Goal: Information Seeking & Learning: Learn about a topic

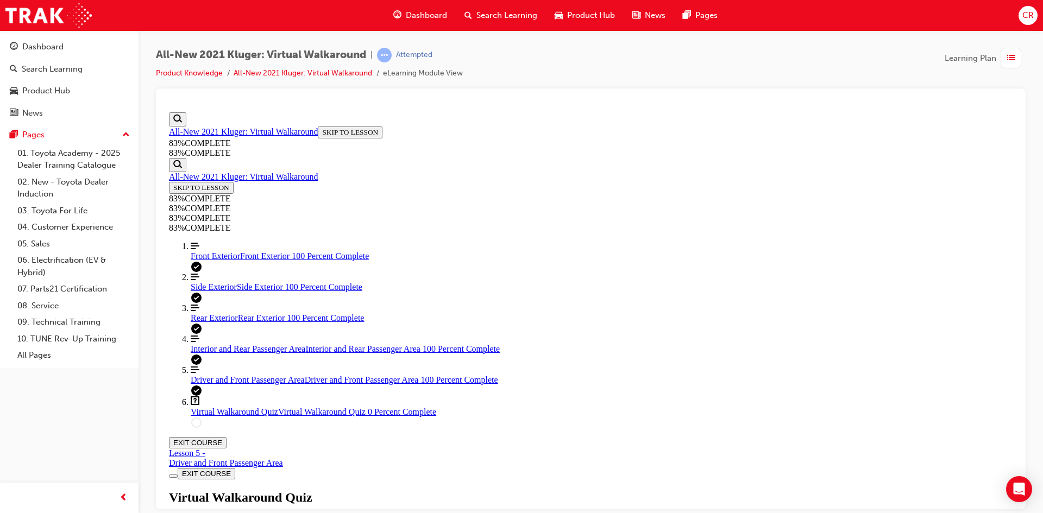
scroll to position [94, 0]
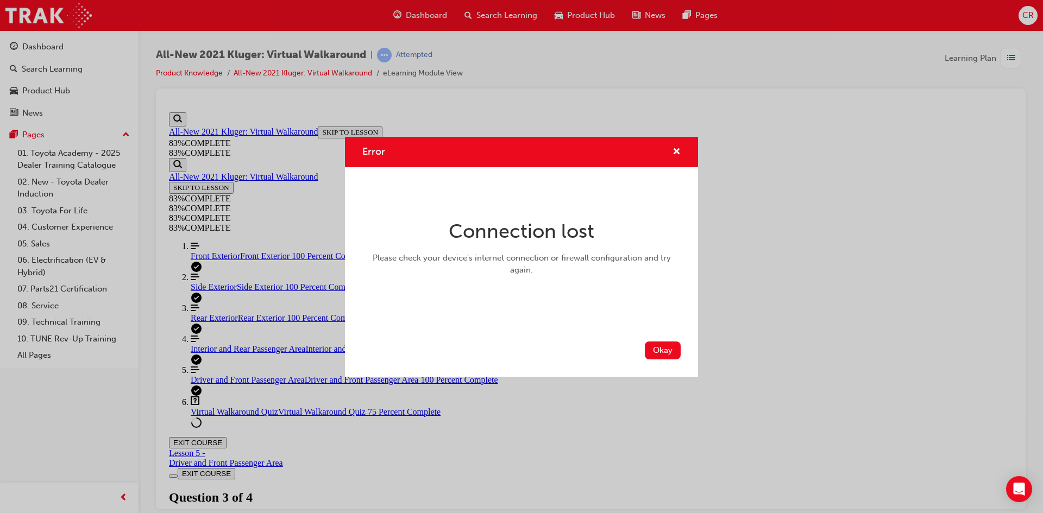
scroll to position [40, 0]
click at [672, 351] on button "Okay" at bounding box center [663, 351] width 36 height 18
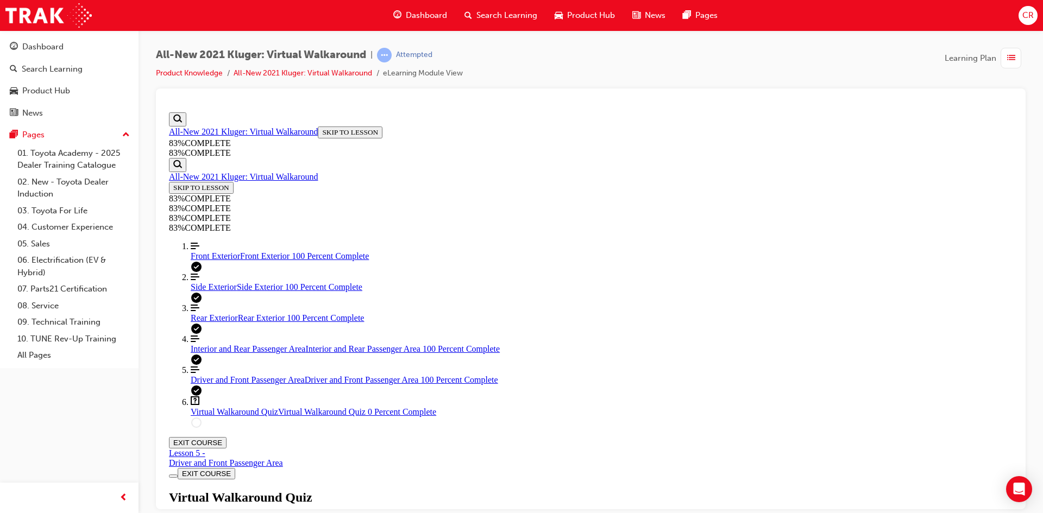
scroll to position [112, 0]
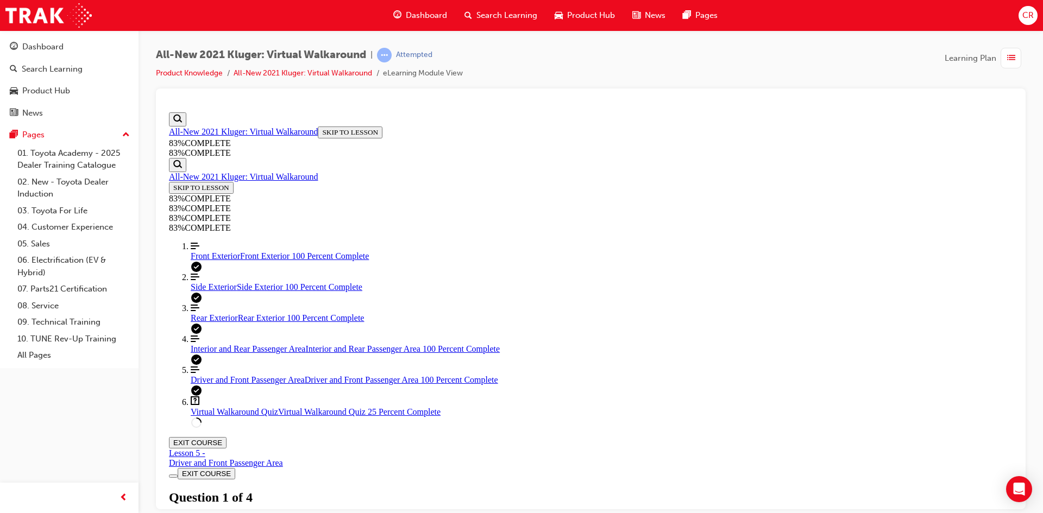
drag, startPoint x: 598, startPoint y: 391, endPoint x: 666, endPoint y: 427, distance: 76.8
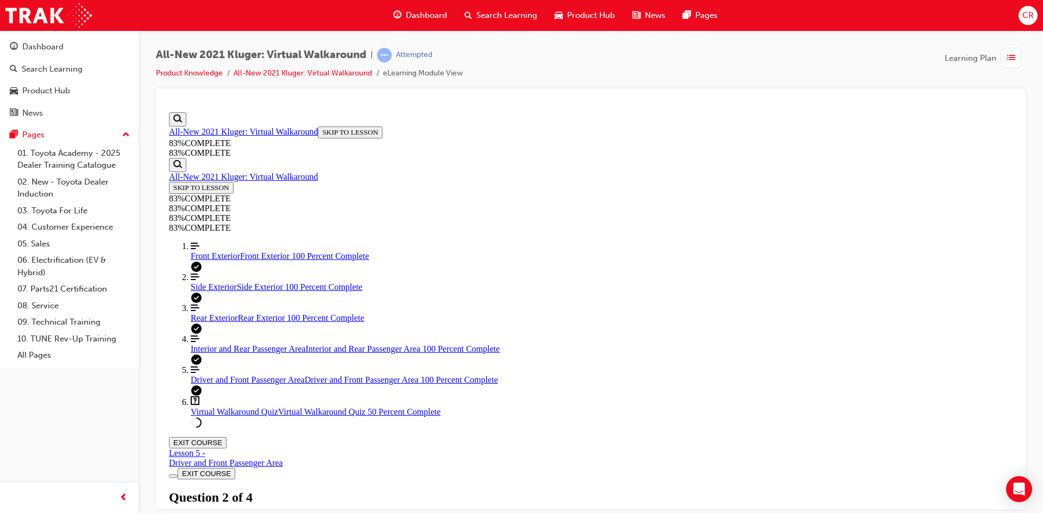
scroll to position [40, 0]
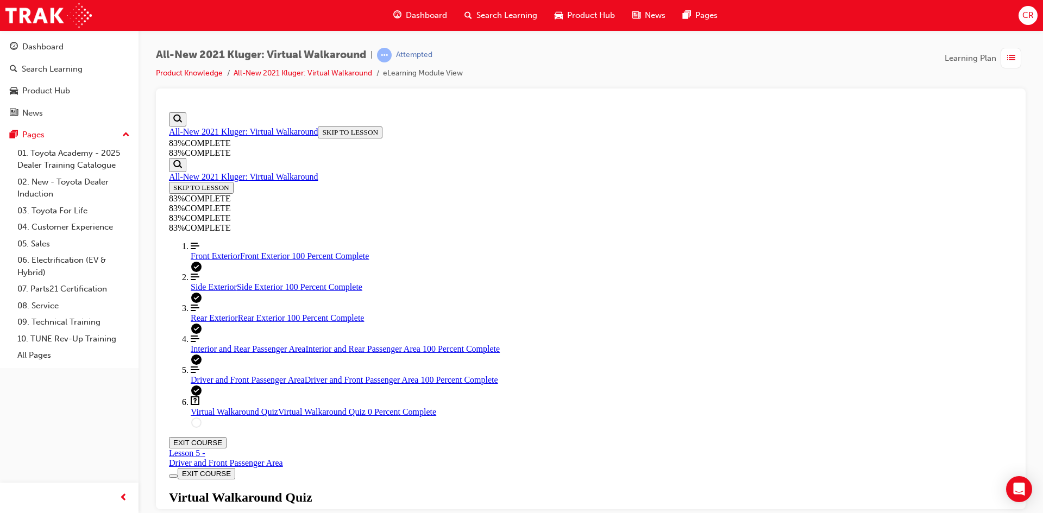
drag, startPoint x: 577, startPoint y: 398, endPoint x: 618, endPoint y: 425, distance: 48.9
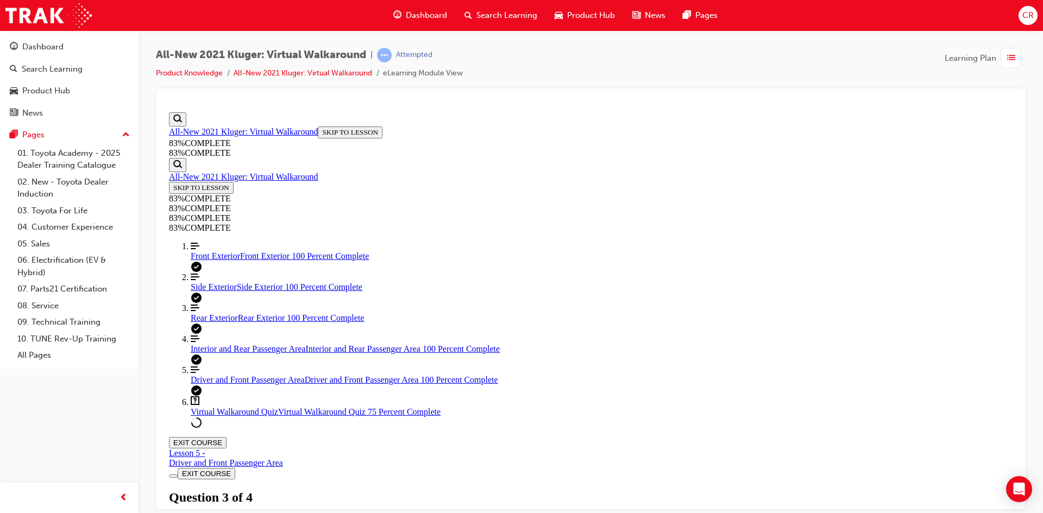
drag, startPoint x: 491, startPoint y: 367, endPoint x: 495, endPoint y: 371, distance: 5.8
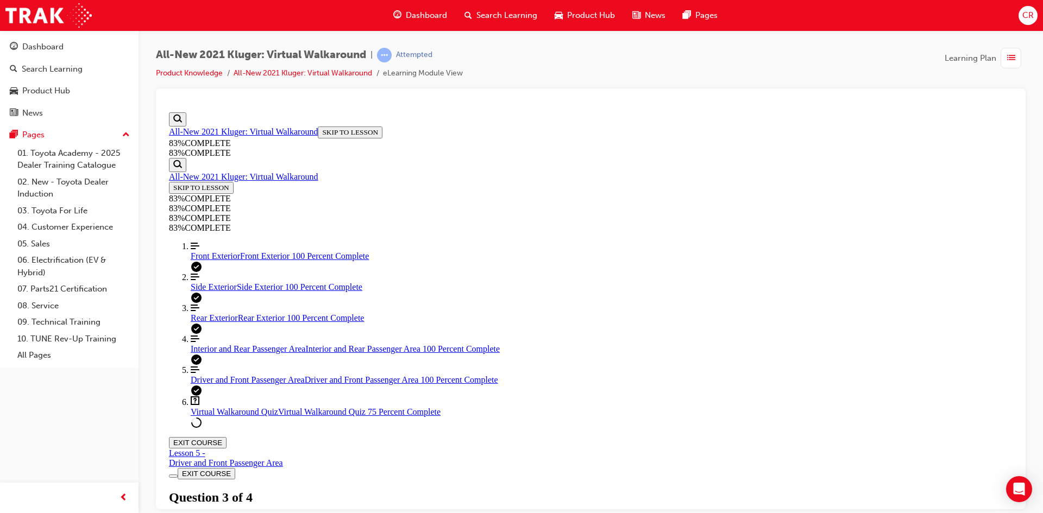
drag, startPoint x: 540, startPoint y: 386, endPoint x: 516, endPoint y: 370, distance: 28.6
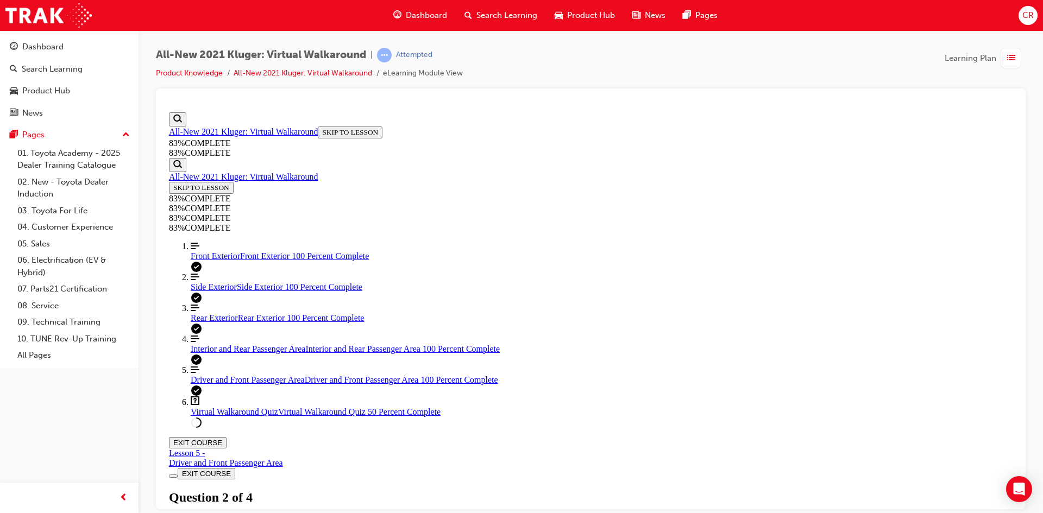
scroll to position [153, 0]
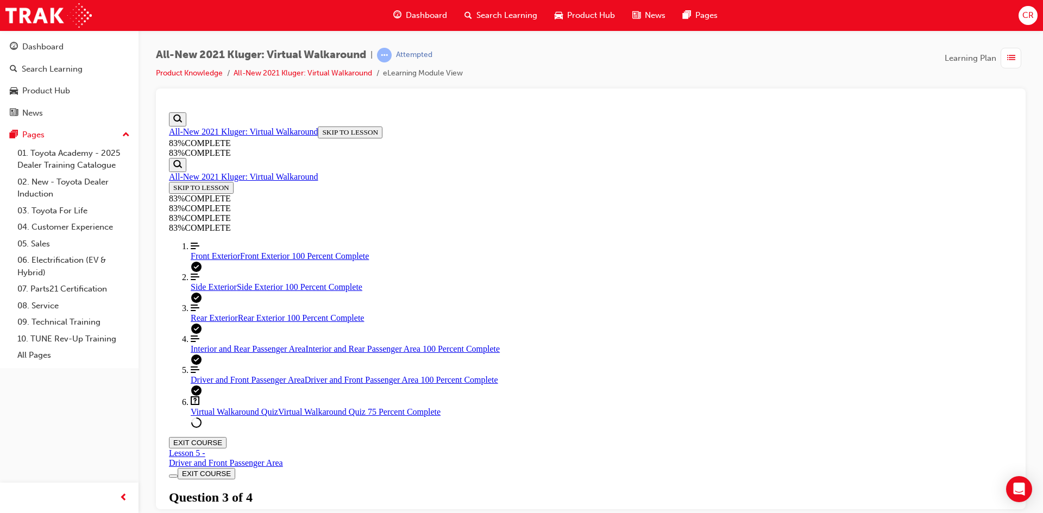
scroll to position [40, 0]
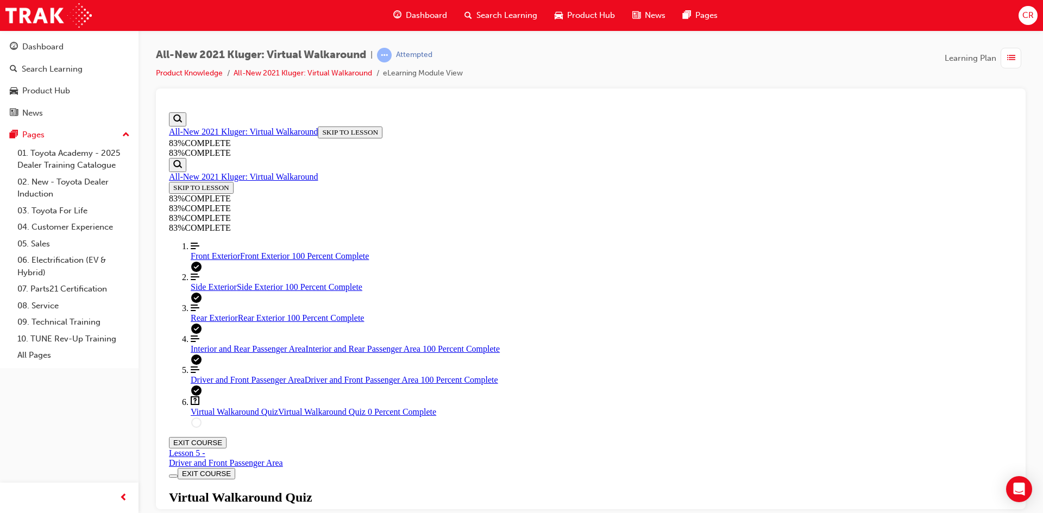
drag, startPoint x: 596, startPoint y: 306, endPoint x: 609, endPoint y: 254, distance: 53.9
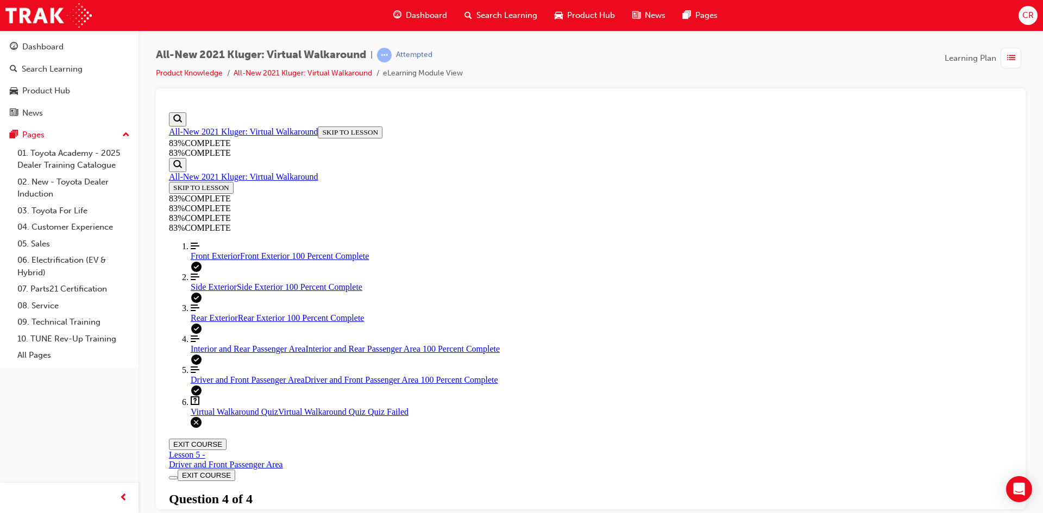
scroll to position [40, 0]
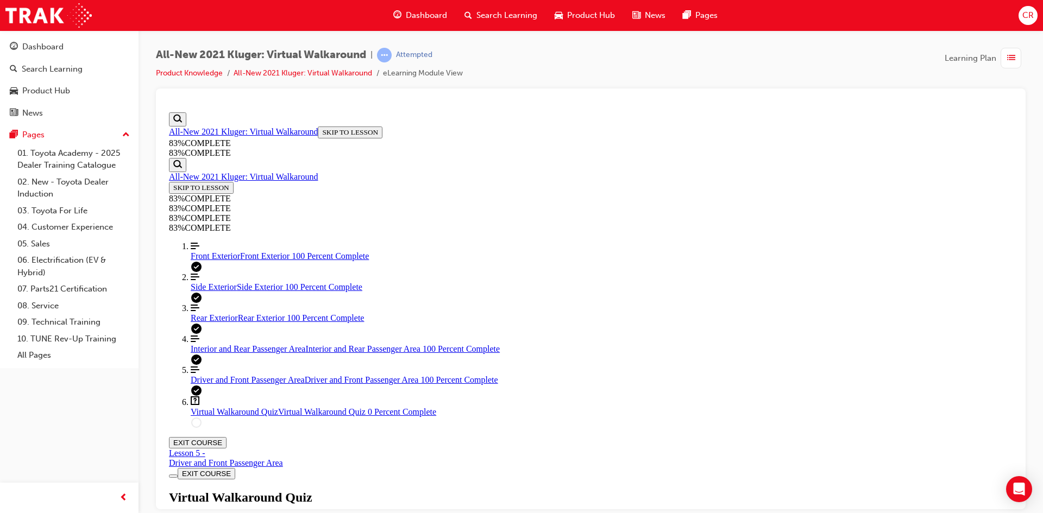
scroll to position [123, 0]
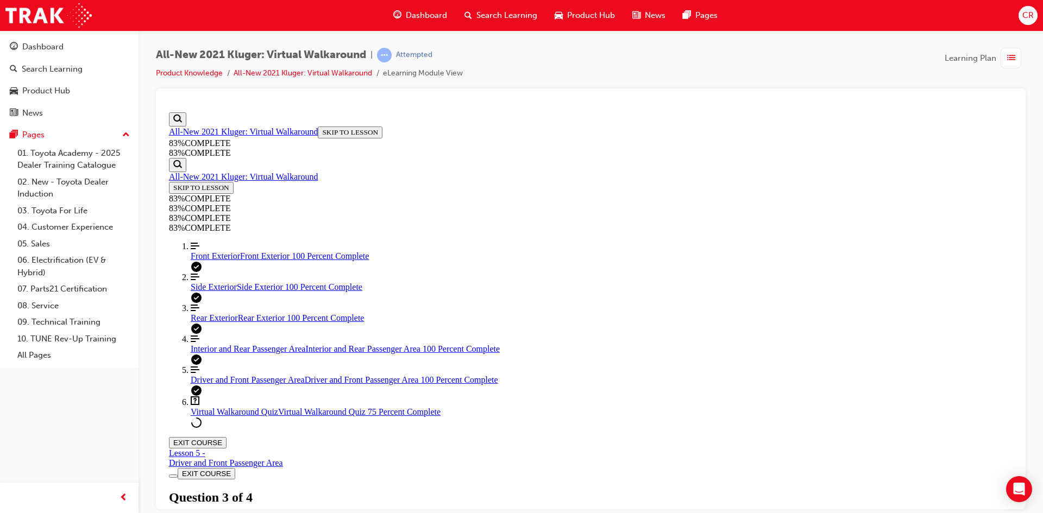
drag, startPoint x: 617, startPoint y: 382, endPoint x: 606, endPoint y: 413, distance: 32.8
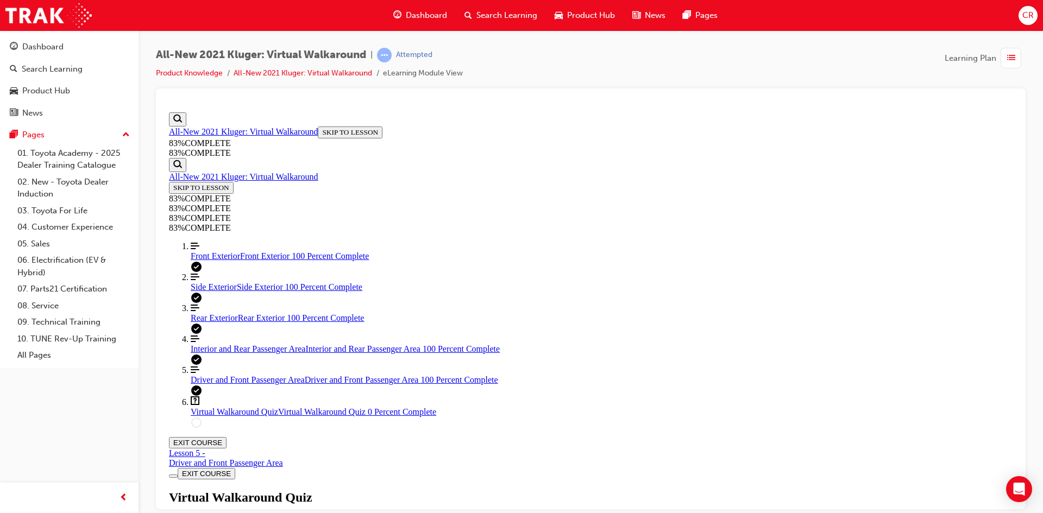
scroll to position [40, 0]
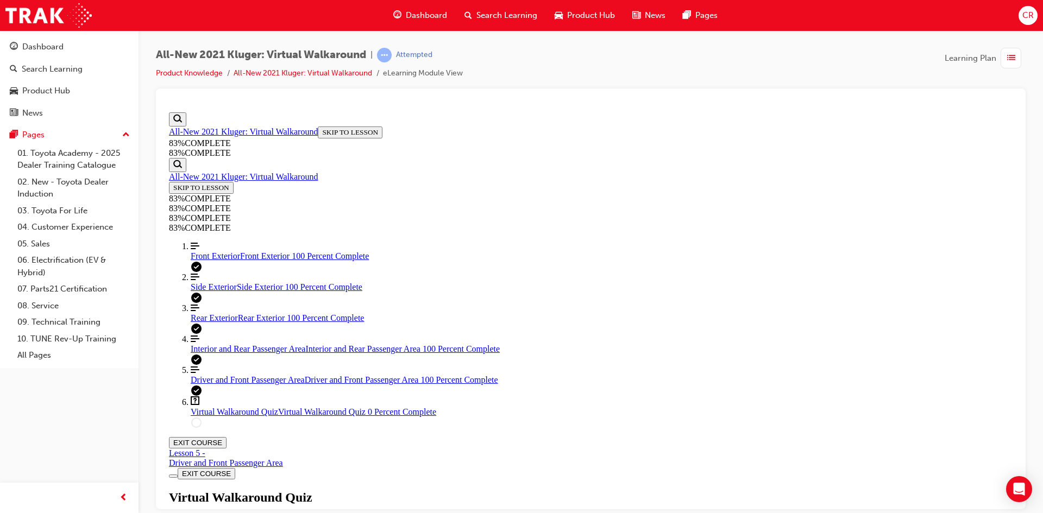
scroll to position [40, 0]
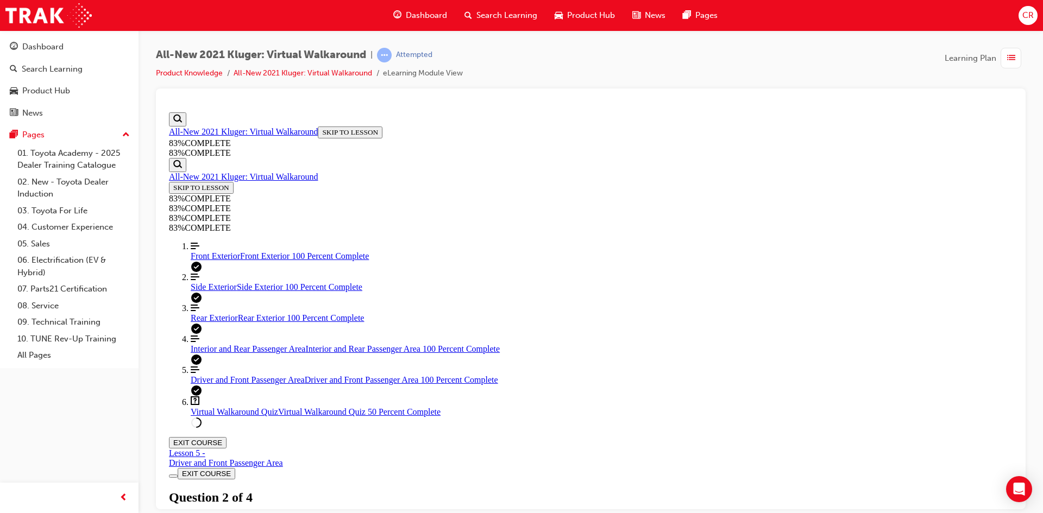
drag, startPoint x: 578, startPoint y: 451, endPoint x: 709, endPoint y: 469, distance: 132.1
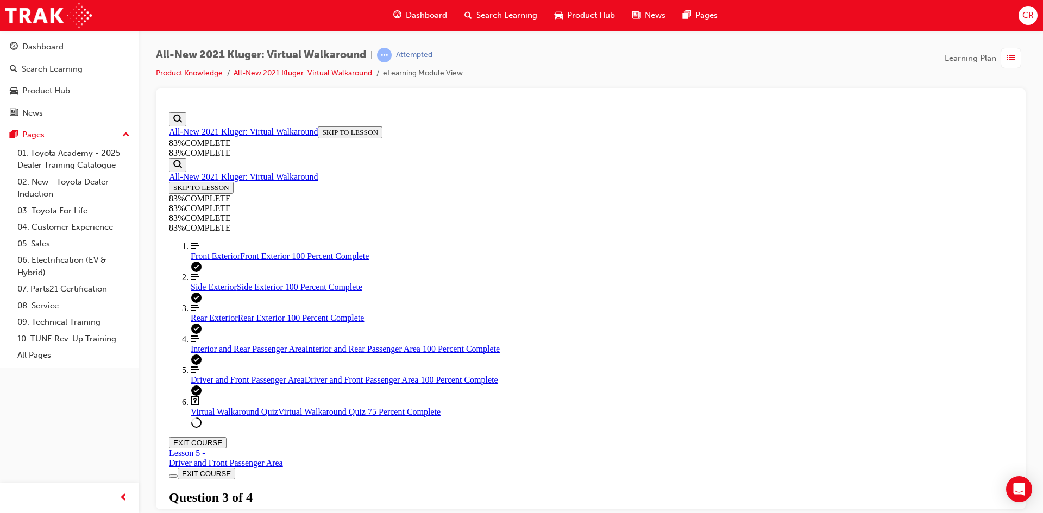
drag, startPoint x: 509, startPoint y: 357, endPoint x: 517, endPoint y: 365, distance: 11.5
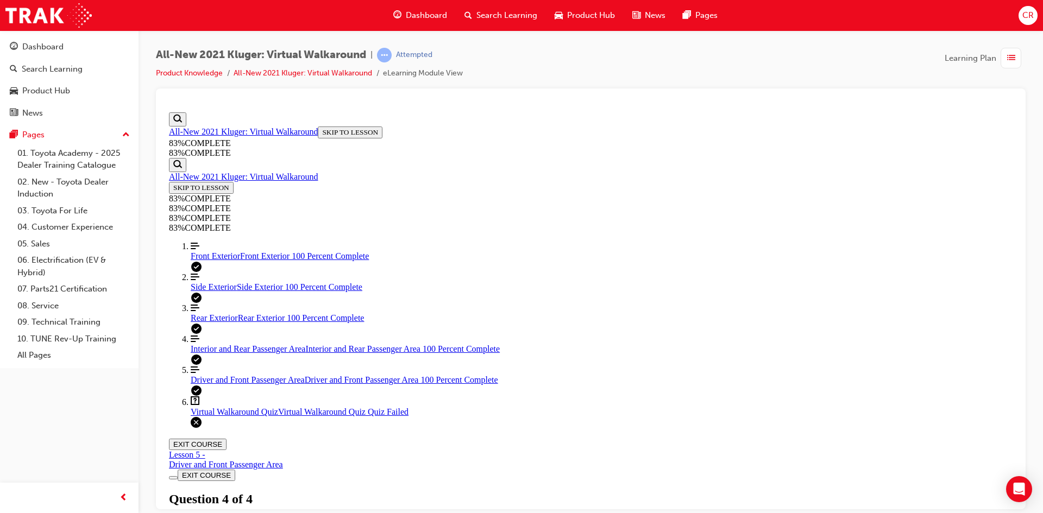
drag, startPoint x: 570, startPoint y: 348, endPoint x: 584, endPoint y: 371, distance: 27.1
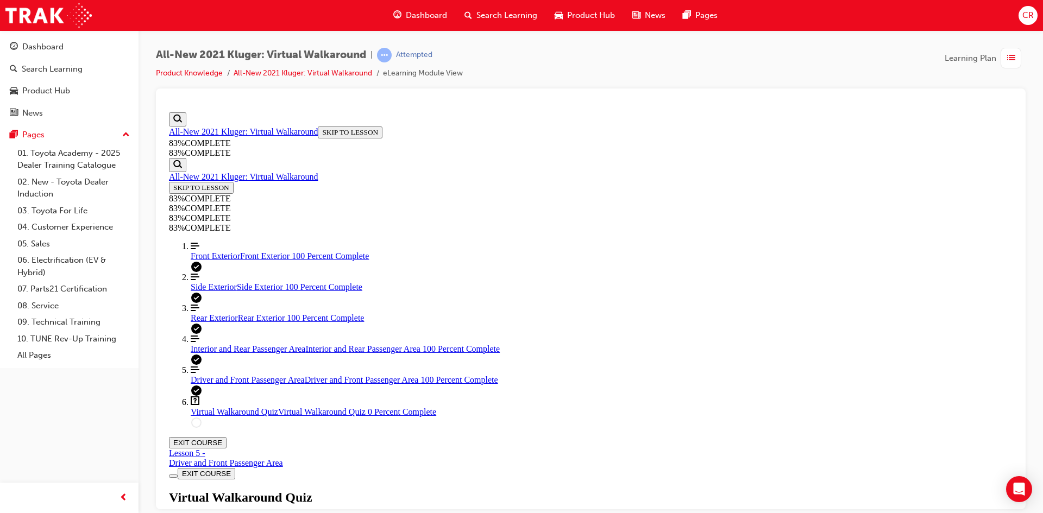
scroll to position [39, 0]
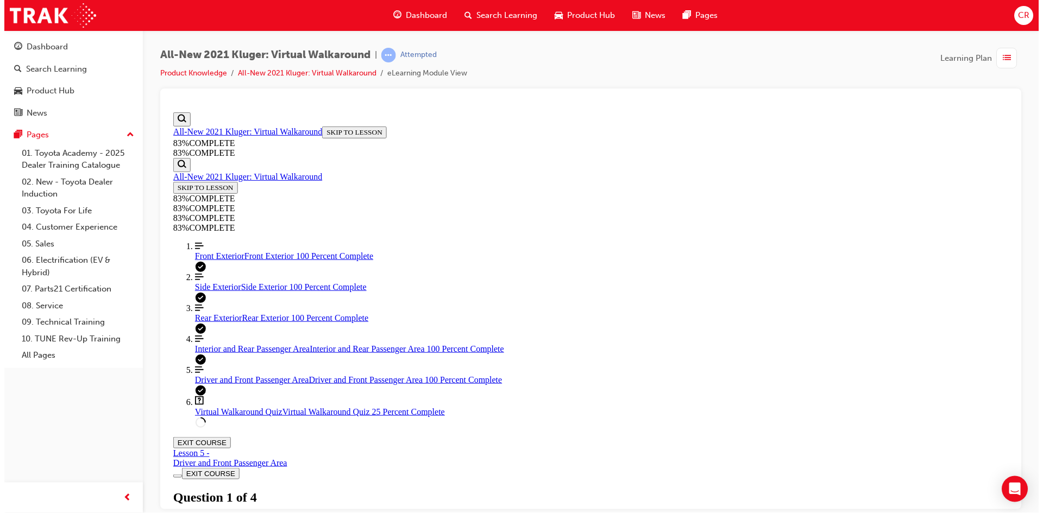
scroll to position [40, 0]
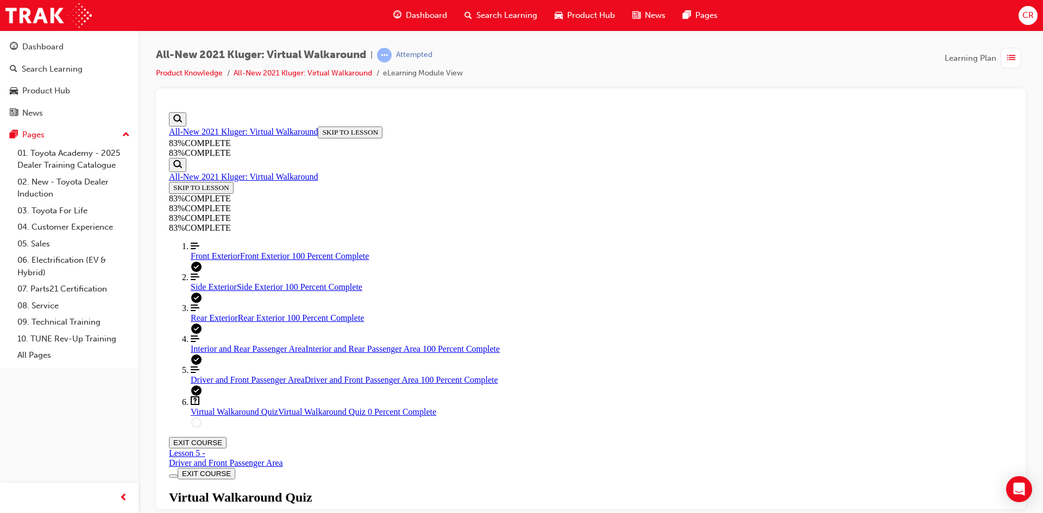
scroll to position [40, 0]
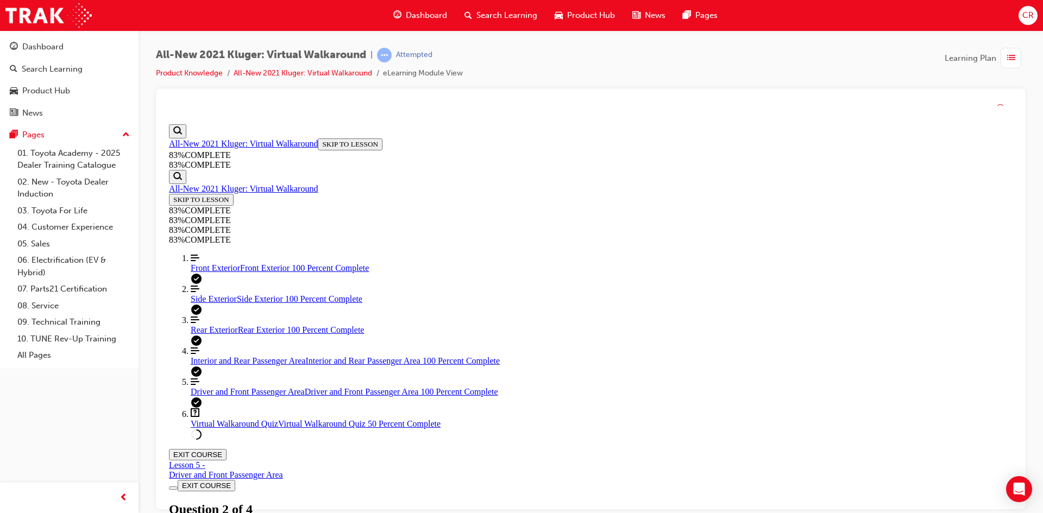
scroll to position [40, 0]
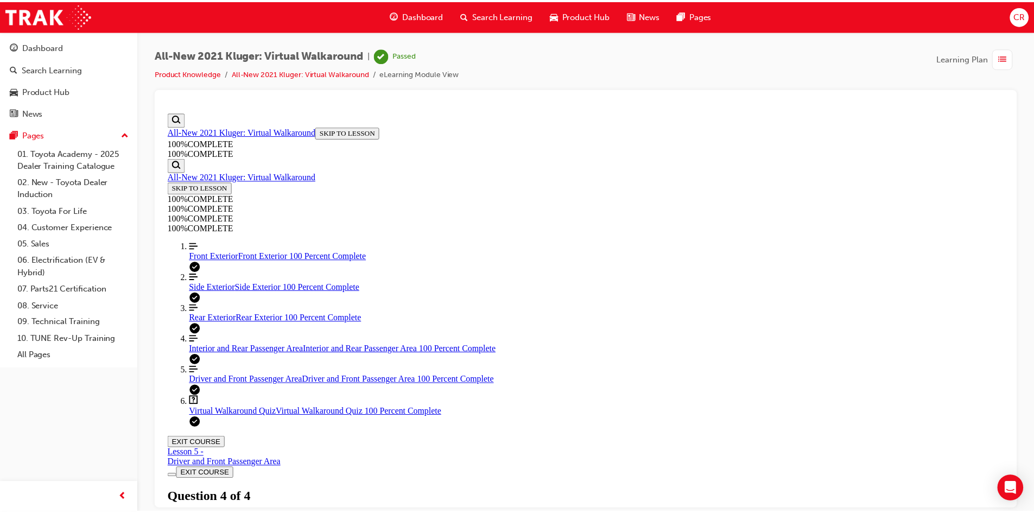
scroll to position [158, 0]
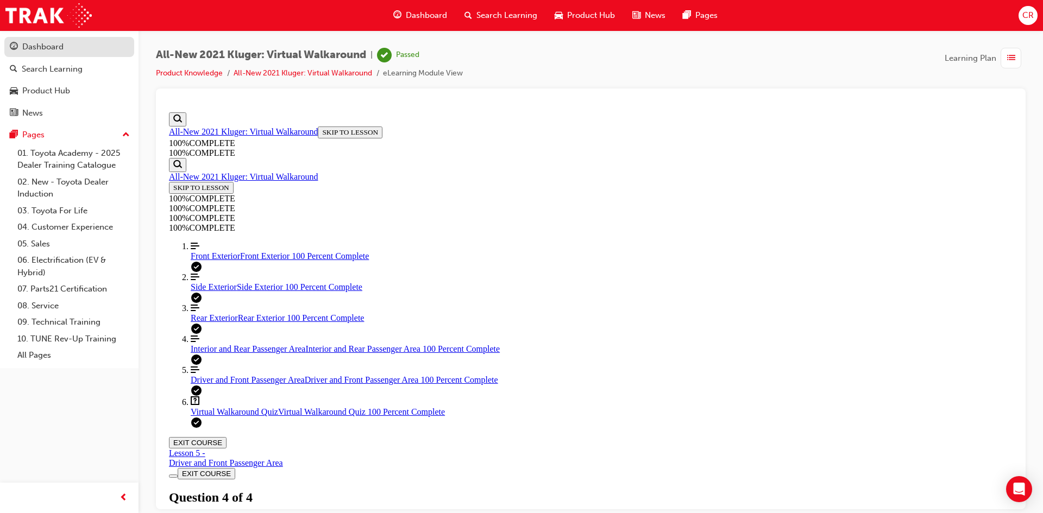
click at [48, 48] on div "Dashboard" at bounding box center [42, 47] width 41 height 12
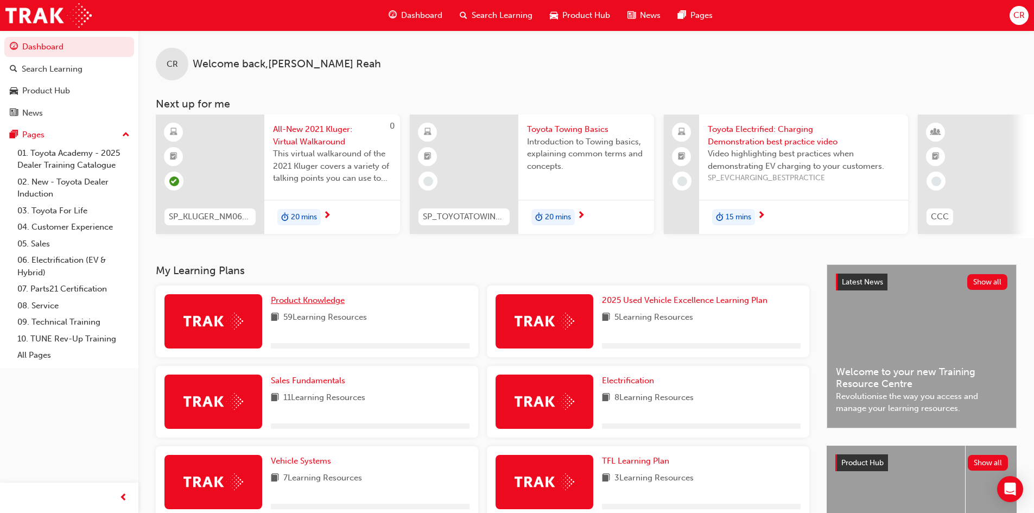
click at [306, 305] on span "Product Knowledge" at bounding box center [308, 300] width 74 height 10
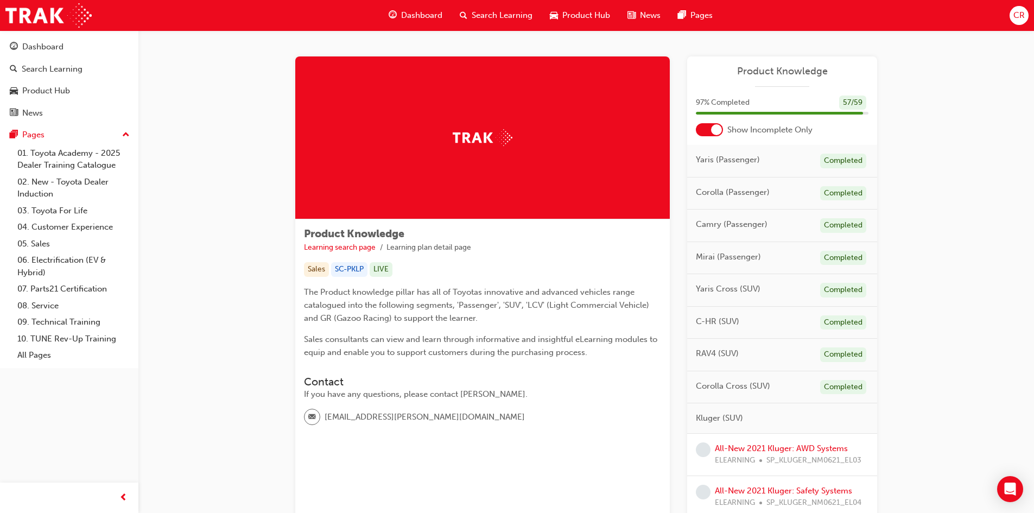
scroll to position [217, 0]
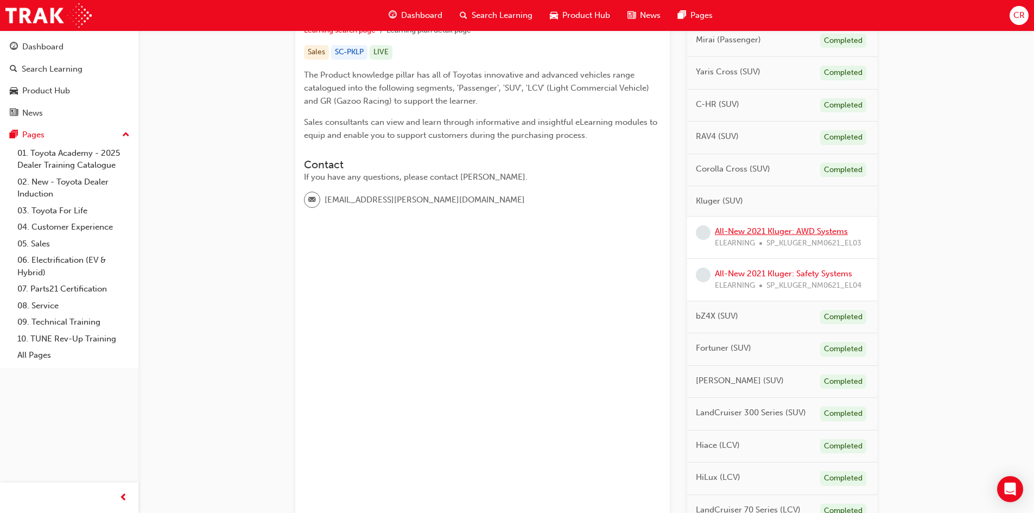
click at [793, 235] on link "All-New 2021 Kluger: AWD Systems" at bounding box center [781, 231] width 133 height 10
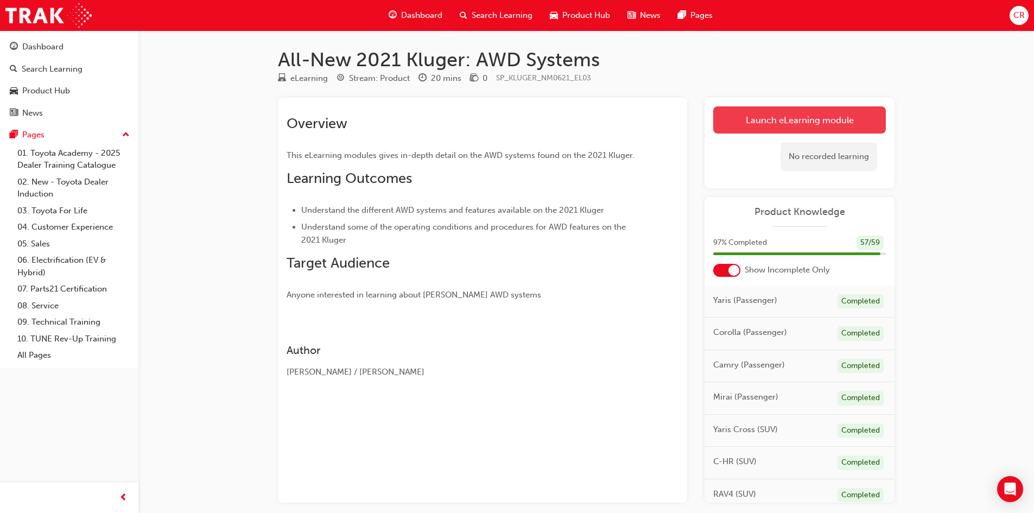
click at [755, 126] on link "Launch eLearning module" at bounding box center [799, 119] width 173 height 27
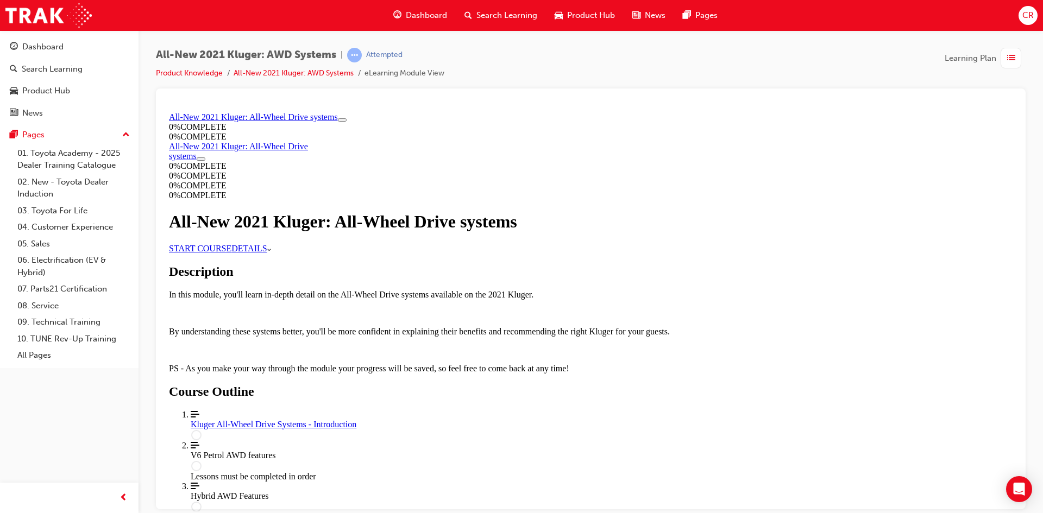
click at [231, 252] on link "START COURSE" at bounding box center [200, 247] width 62 height 9
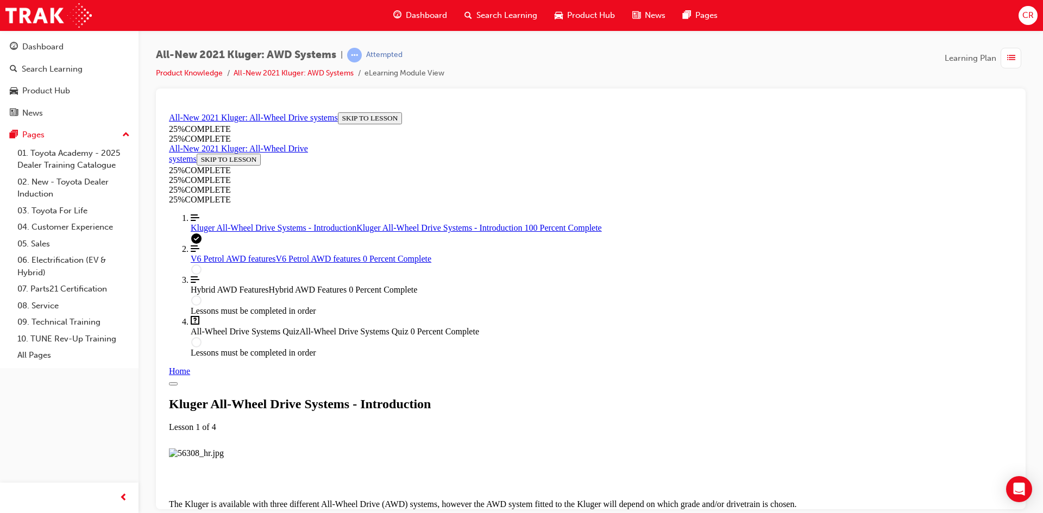
scroll to position [1126, 0]
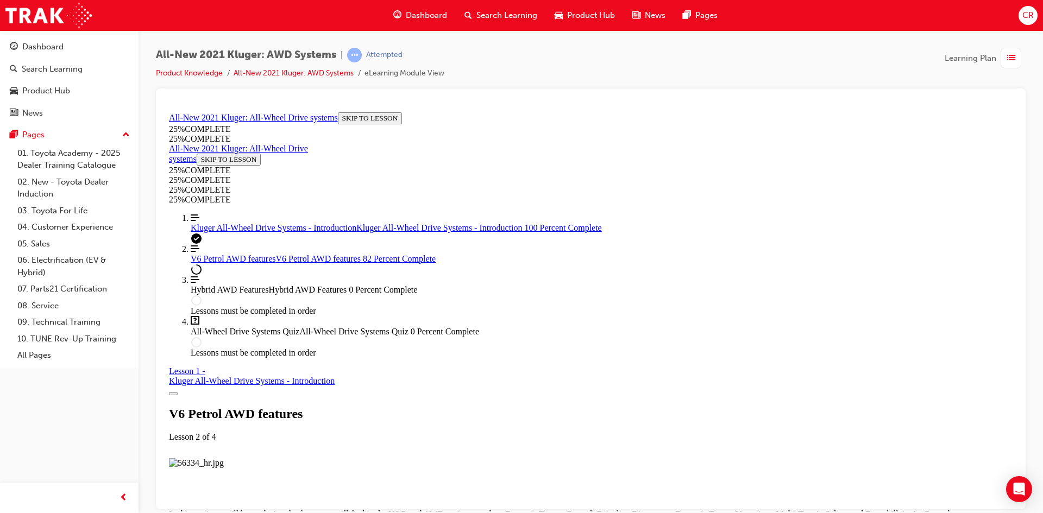
scroll to position [5058, 0]
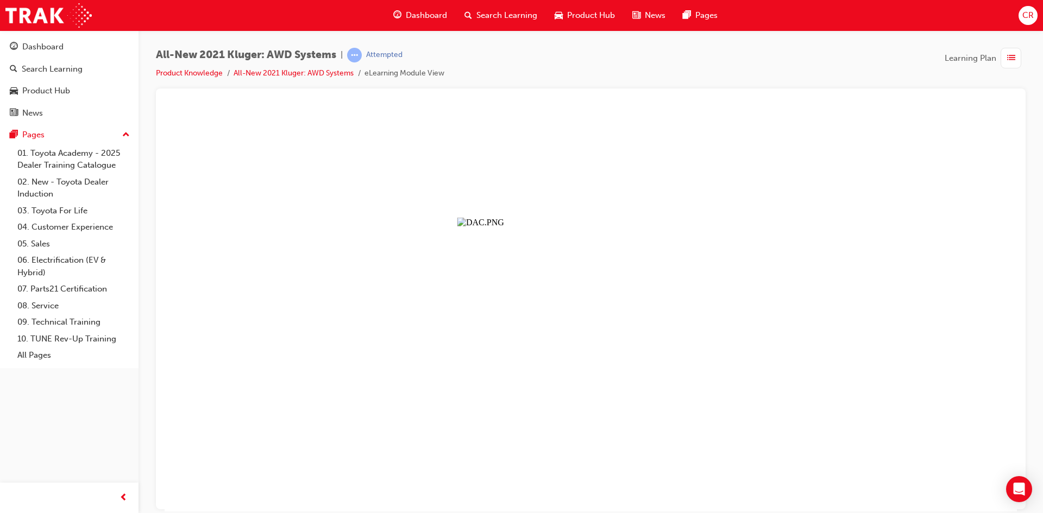
click at [573, 312] on button "Unzoom image" at bounding box center [591, 309] width 852 height 403
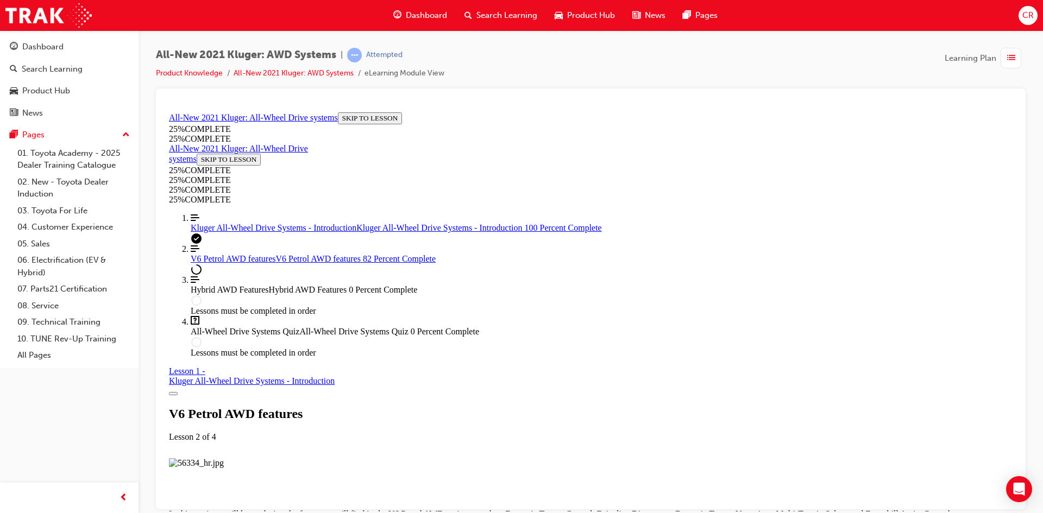
scroll to position [4407, 0]
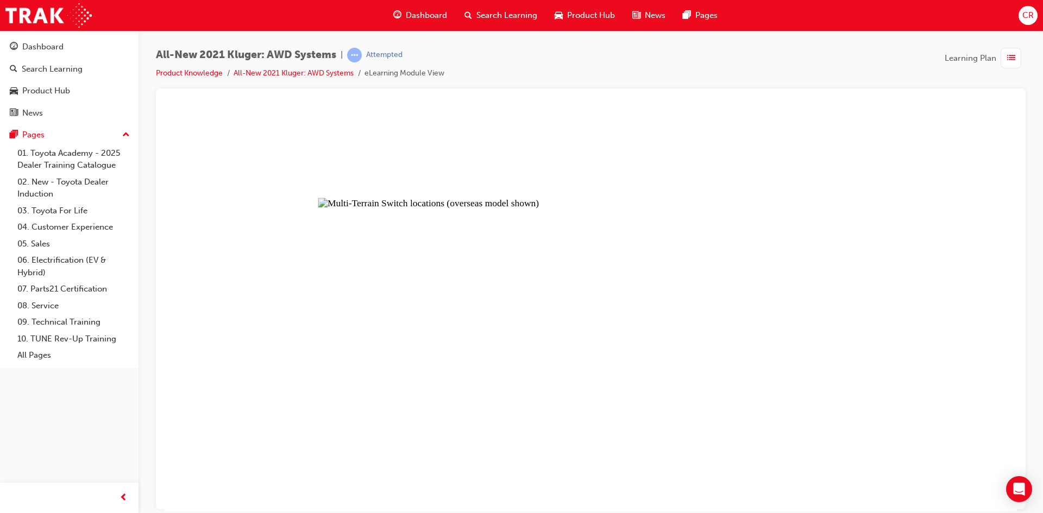
click at [769, 355] on button "Unzoom image" at bounding box center [591, 309] width 852 height 403
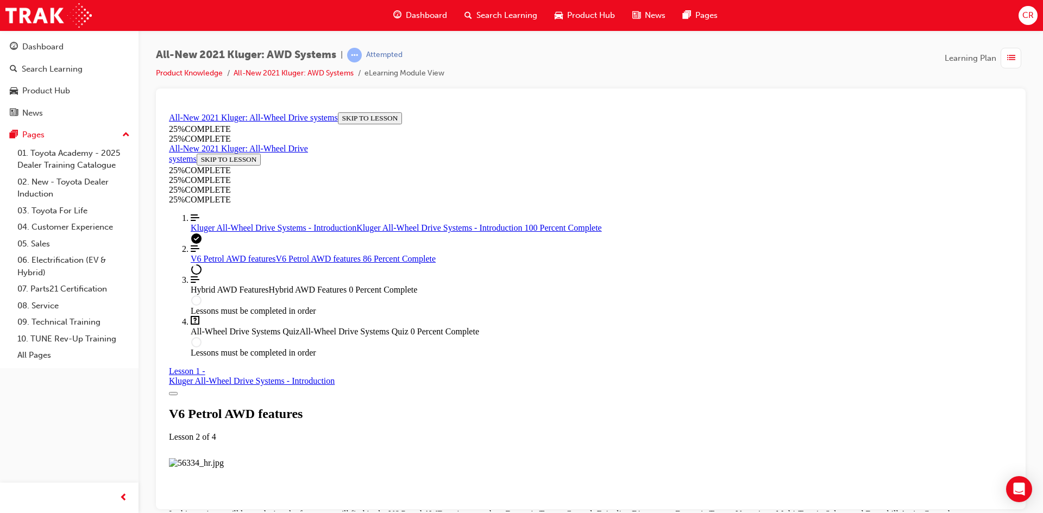
scroll to position [3429, 0]
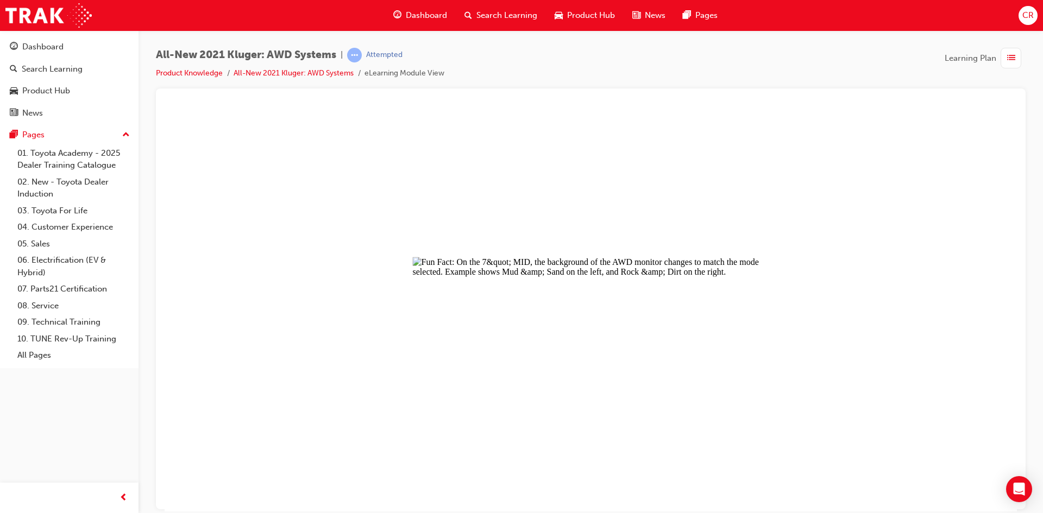
click at [741, 390] on button "Unzoom image" at bounding box center [591, 309] width 852 height 403
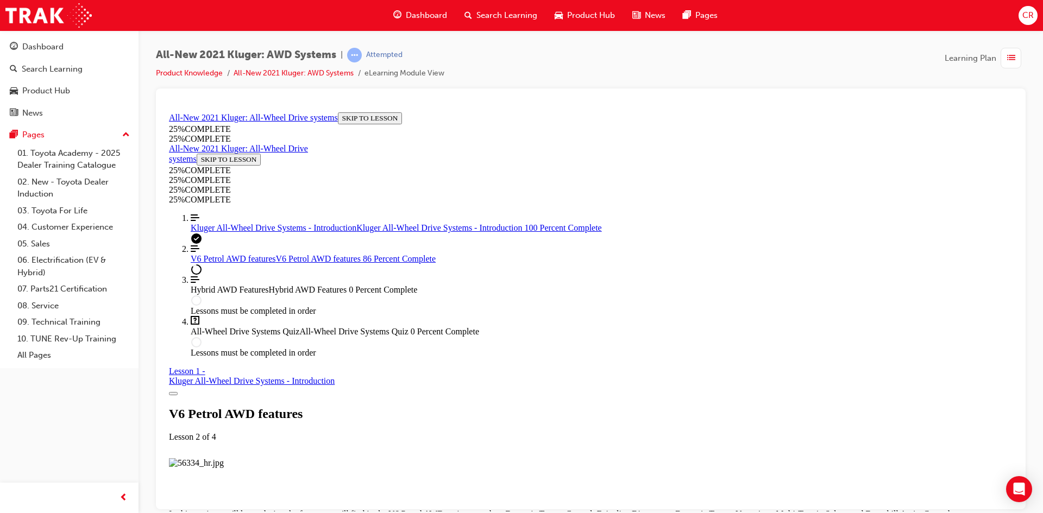
scroll to position [3104, 0]
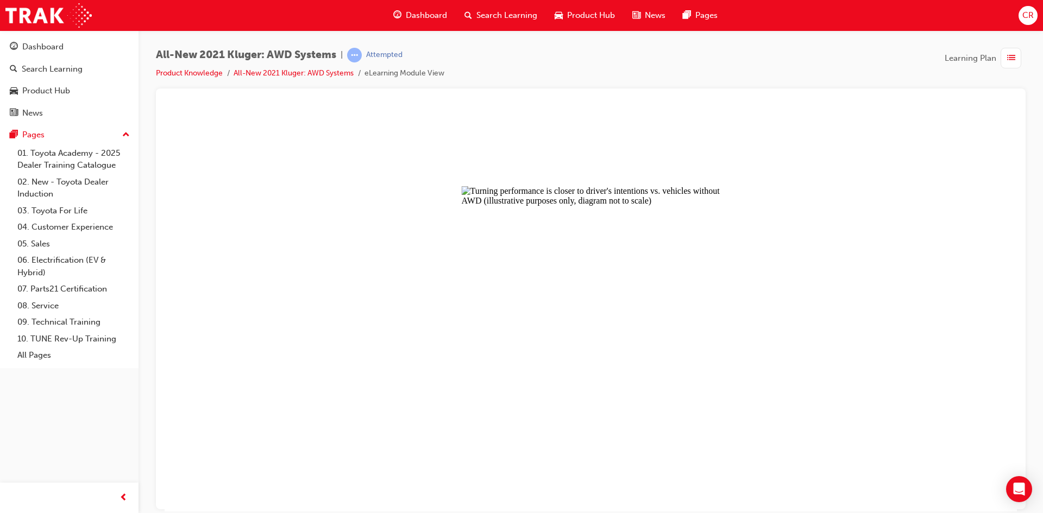
click at [542, 405] on button "Unzoom image" at bounding box center [591, 309] width 852 height 403
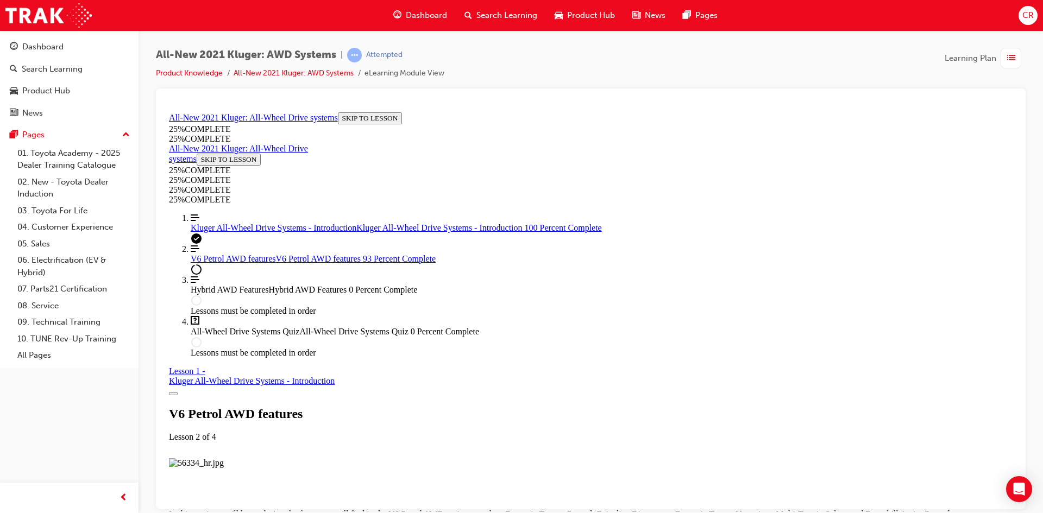
click at [224, 458] on img "Lesson Content" at bounding box center [196, 463] width 55 height 10
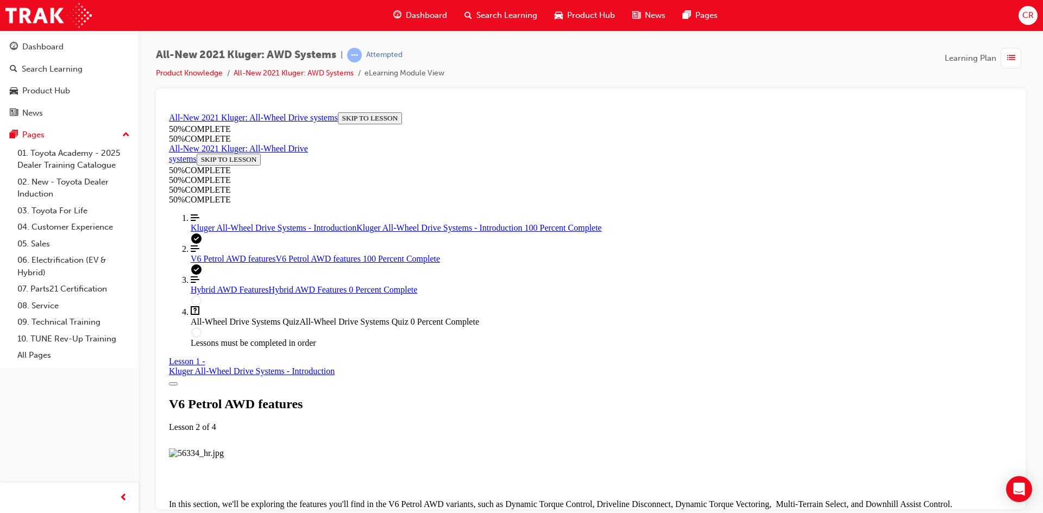
scroll to position [5345, 0]
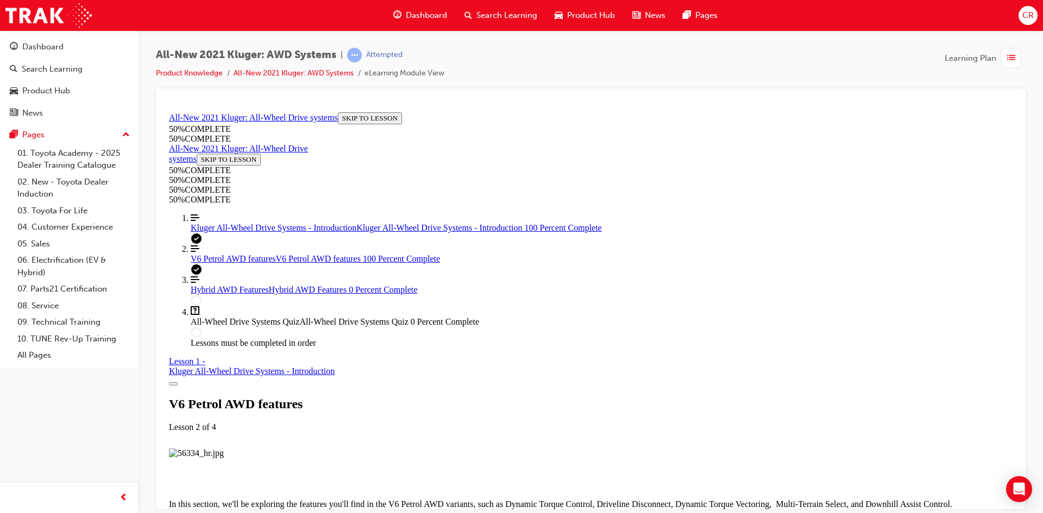
click at [255, 294] on span "Hybrid AWD Features" at bounding box center [230, 289] width 78 height 9
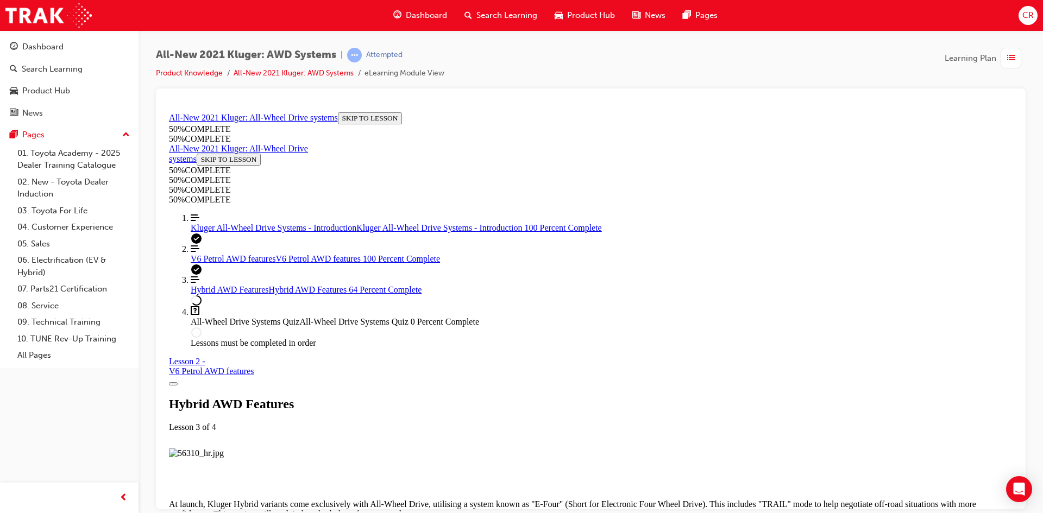
scroll to position [1439, 0]
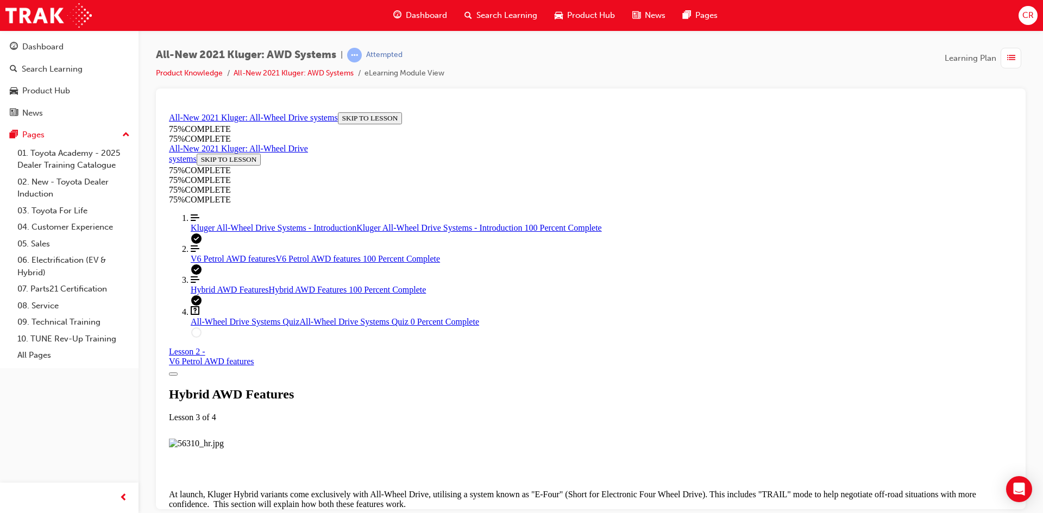
scroll to position [2871, 0]
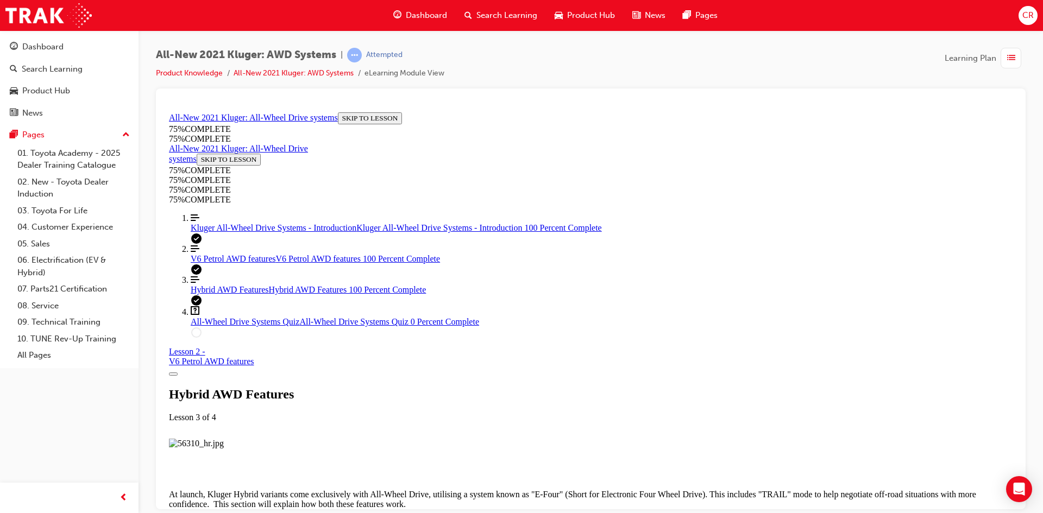
click at [216, 326] on span "All-Wheel Drive Systems Quiz" at bounding box center [245, 321] width 109 height 9
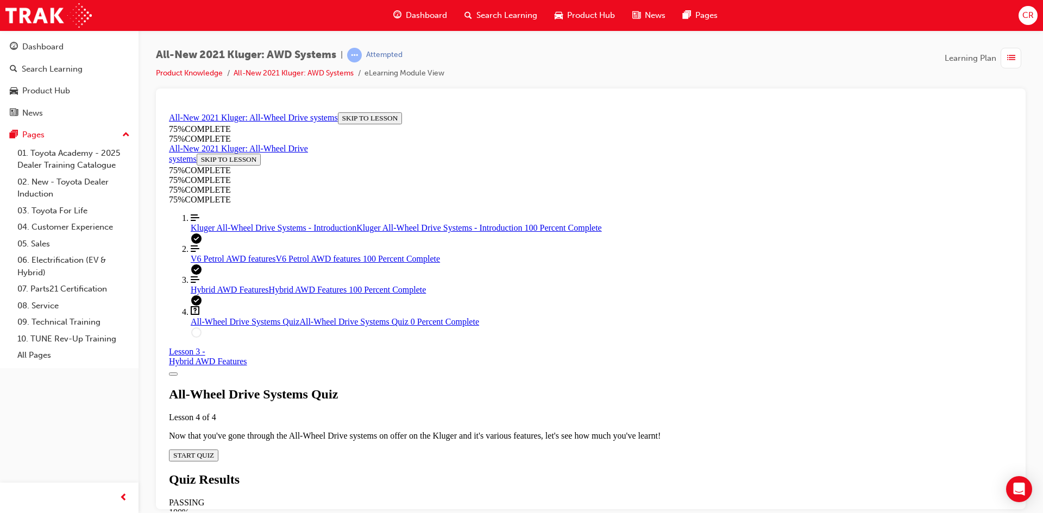
scroll to position [37, 0]
click at [218, 449] on button "START QUIZ" at bounding box center [193, 455] width 49 height 12
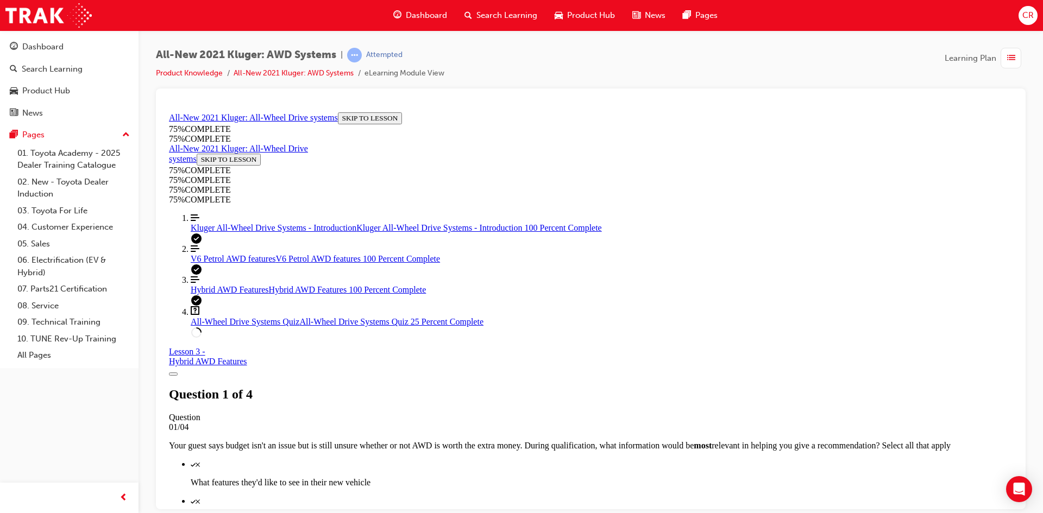
scroll to position [203, 0]
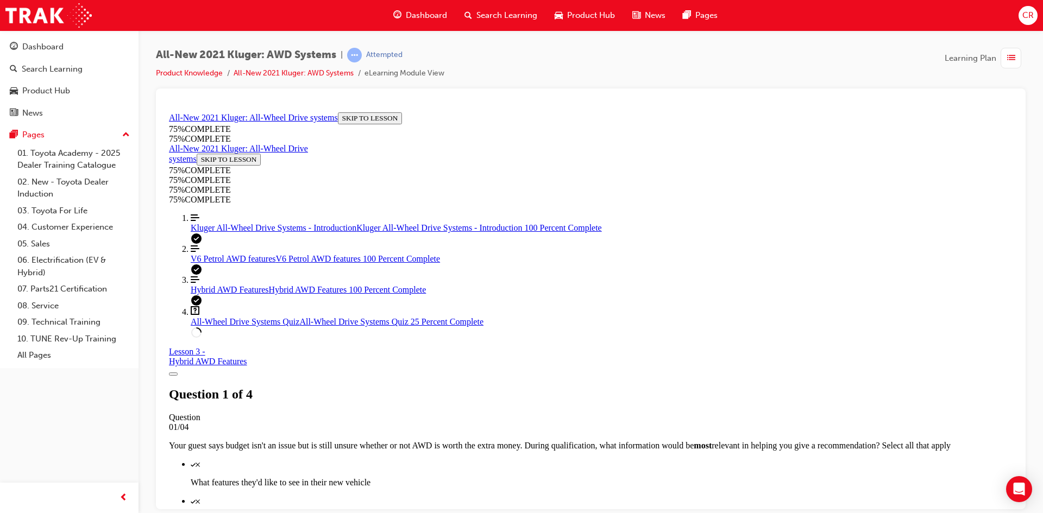
scroll to position [40, 0]
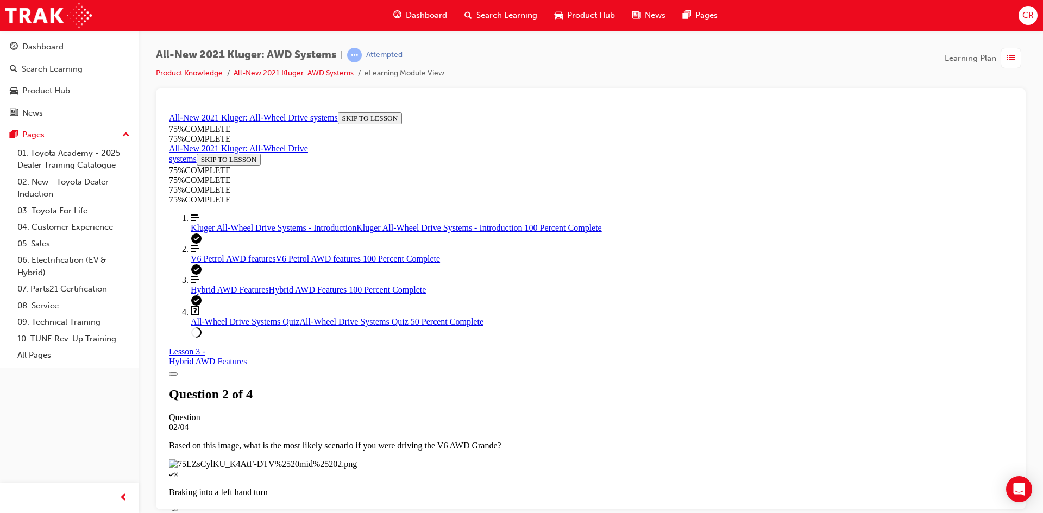
scroll to position [40, 0]
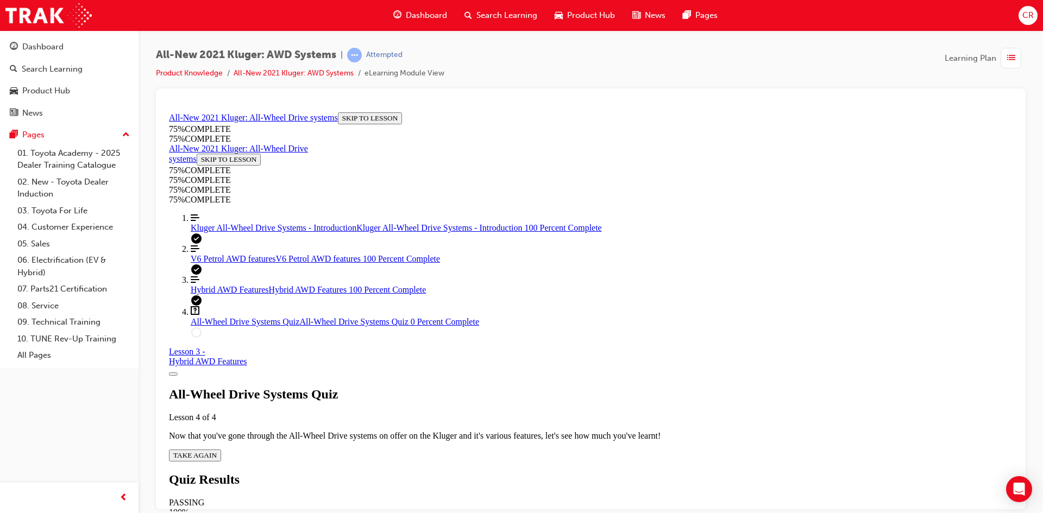
scroll to position [39, 0]
click at [506, 393] on div "All-Wheel Drive Systems Quiz Lesson 4 of 4 Now that you've gone through the All…" at bounding box center [590, 424] width 843 height 74
click at [221, 449] on button "TAKE AGAIN" at bounding box center [195, 455] width 52 height 12
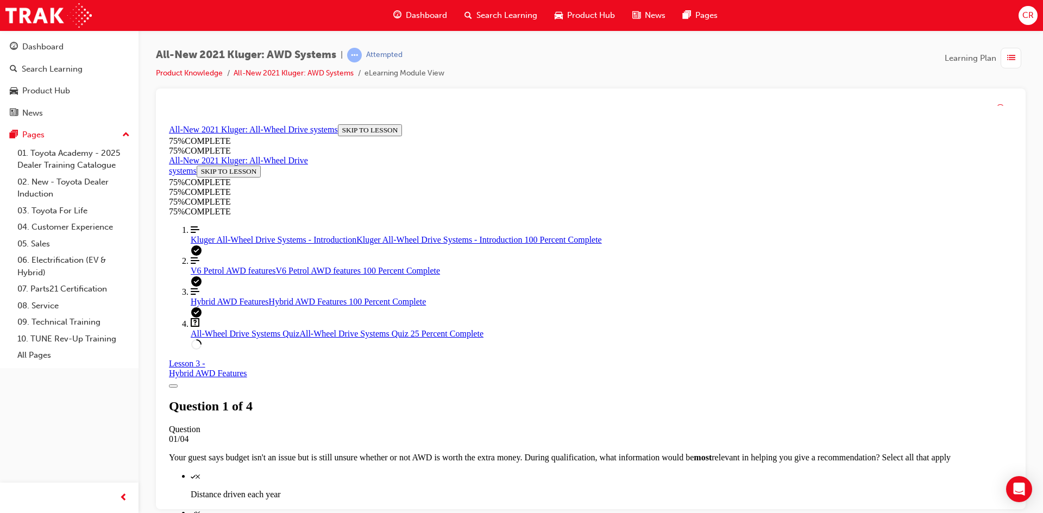
scroll to position [40, 0]
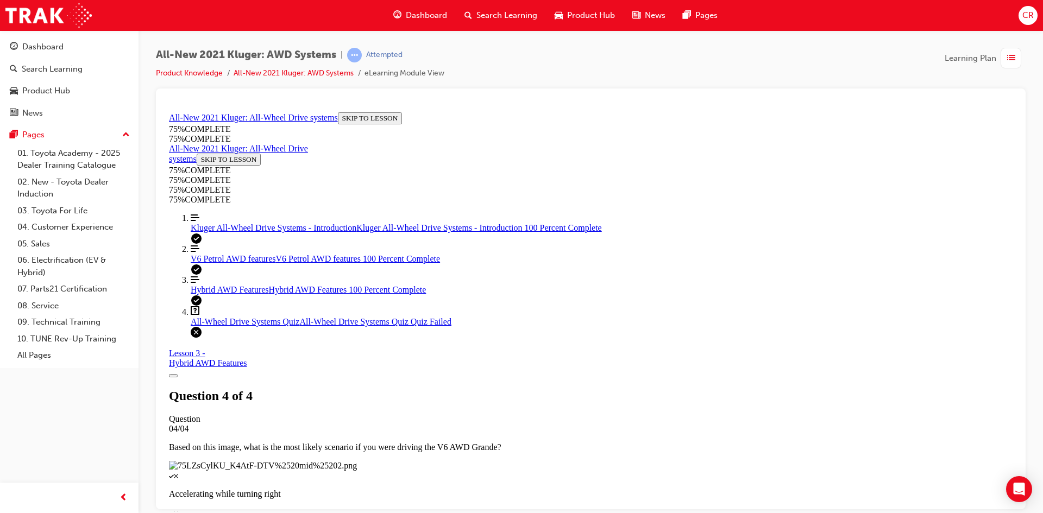
scroll to position [148, 0]
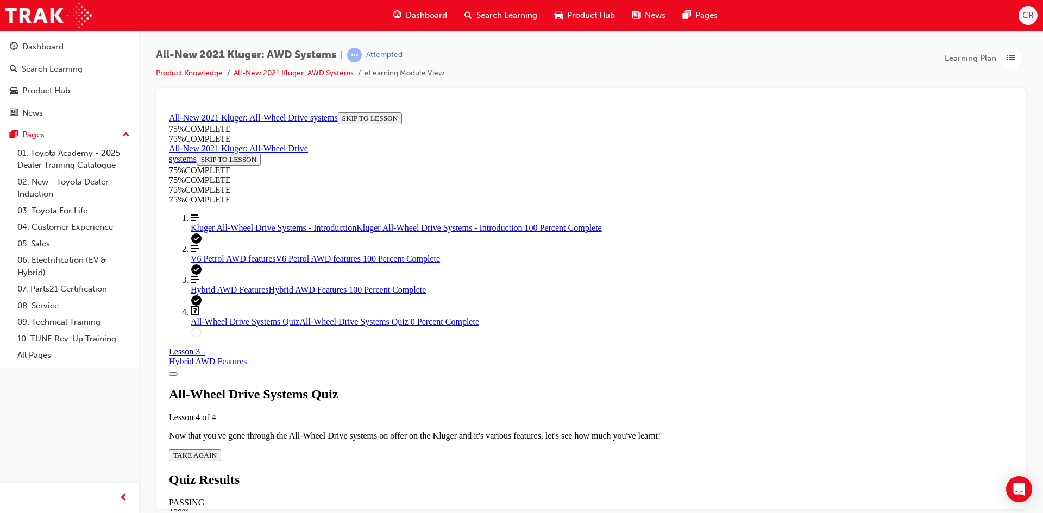
click at [221, 449] on button "TAKE AGAIN" at bounding box center [195, 455] width 52 height 12
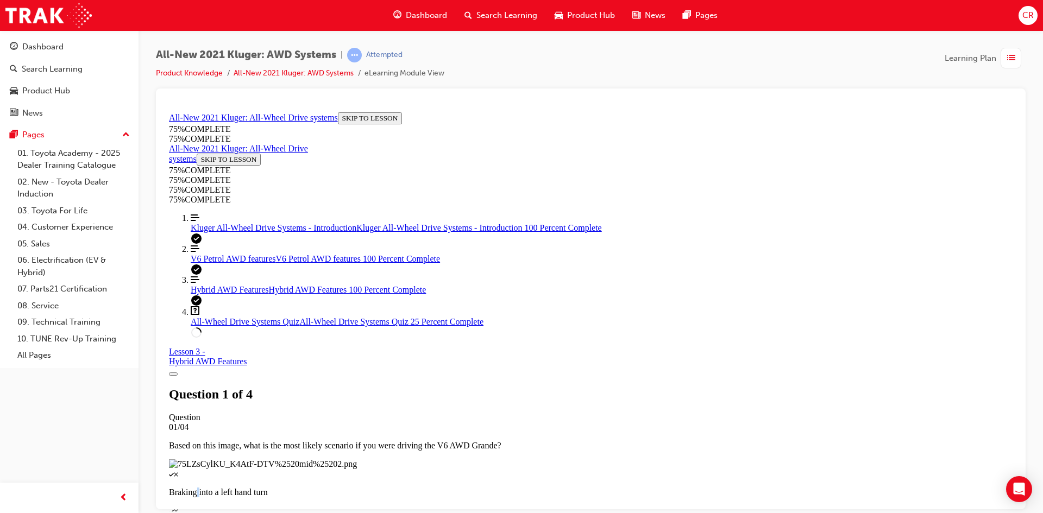
scroll to position [94, 0]
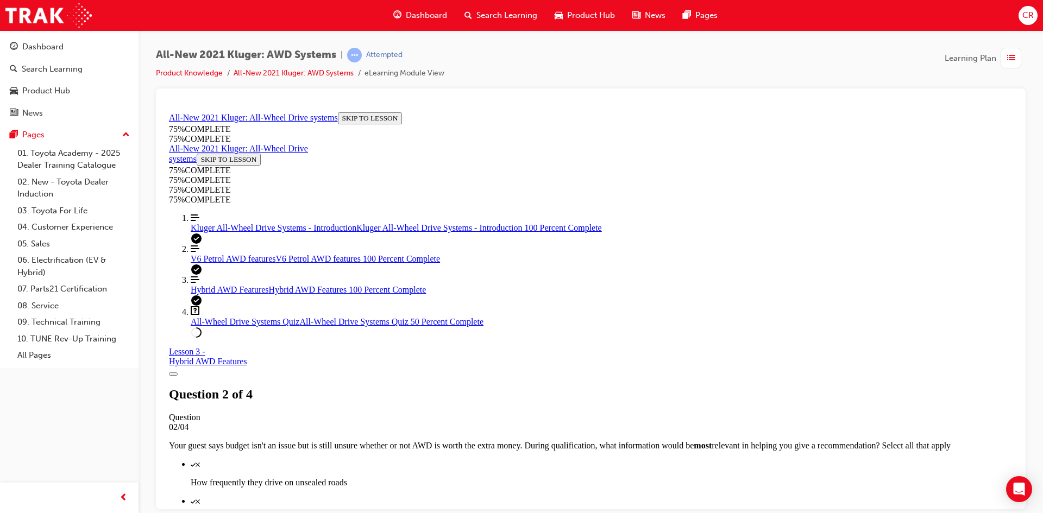
scroll to position [40, 0]
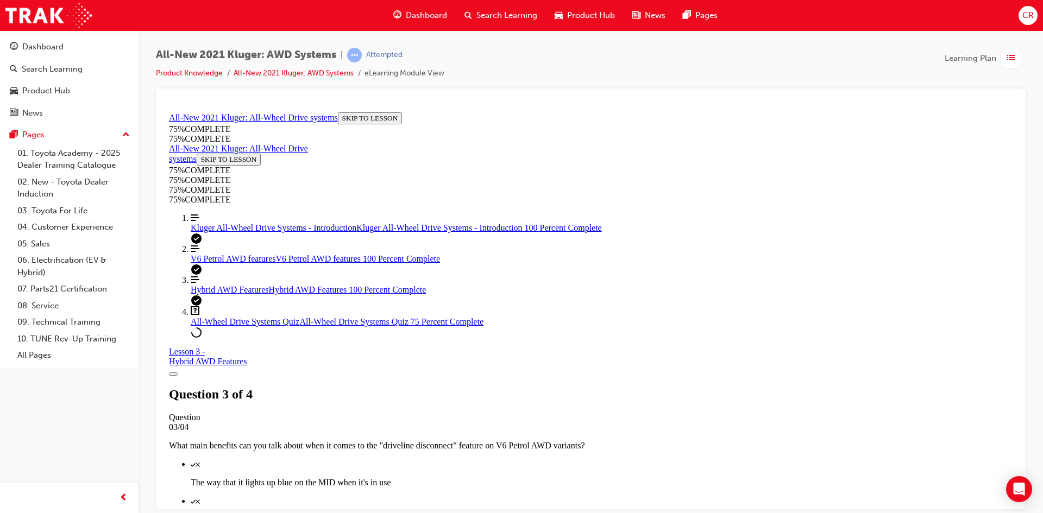
scroll to position [94, 0]
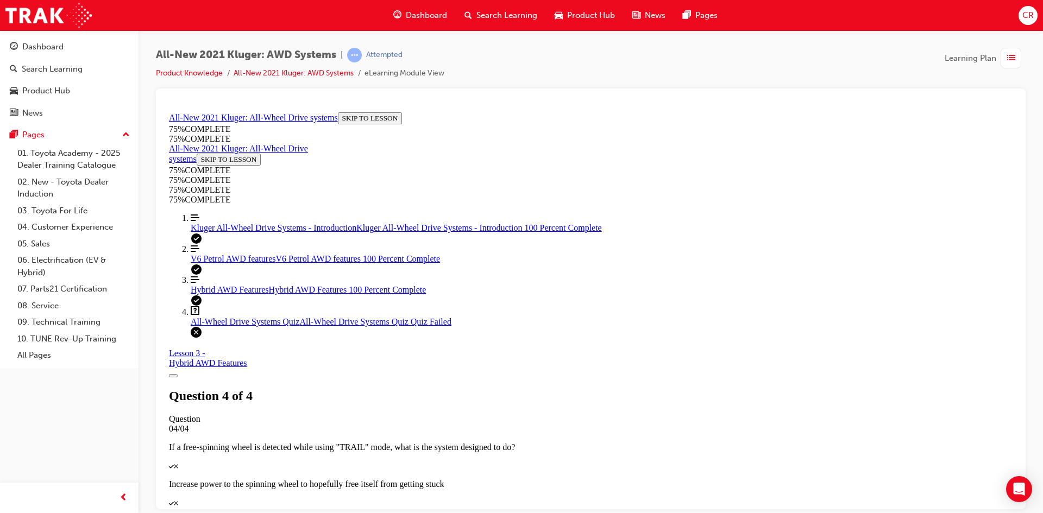
scroll to position [39, 0]
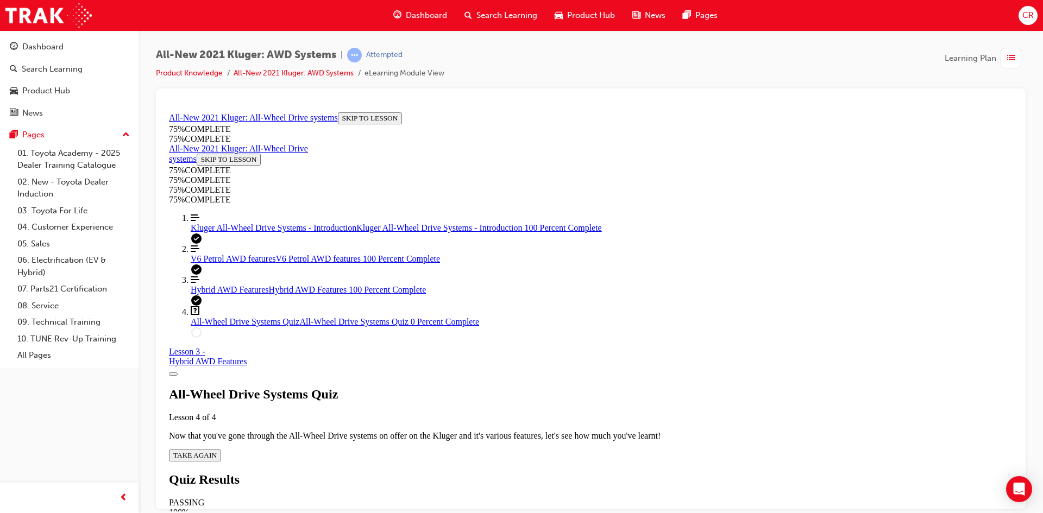
click at [217, 451] on span "TAKE AGAIN" at bounding box center [194, 455] width 43 height 8
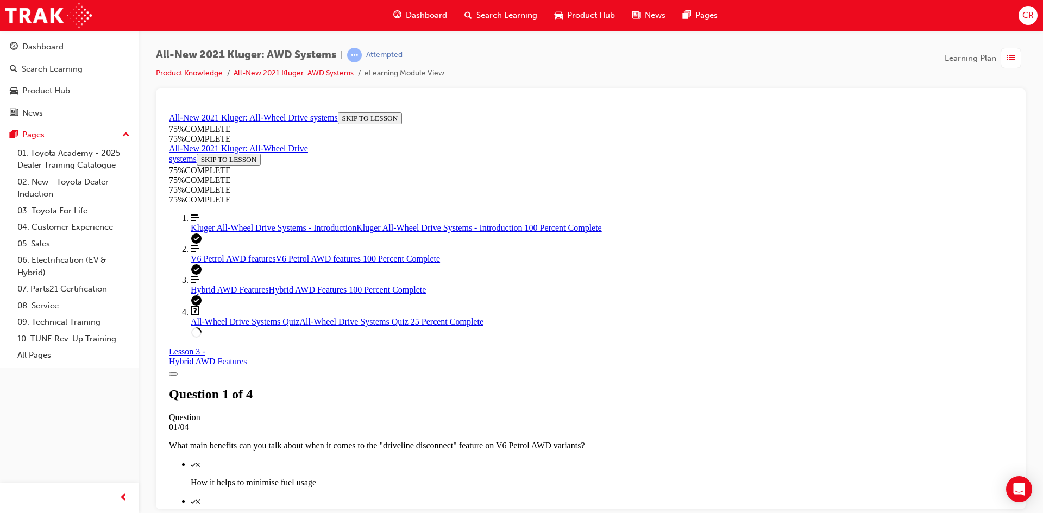
scroll to position [203, 0]
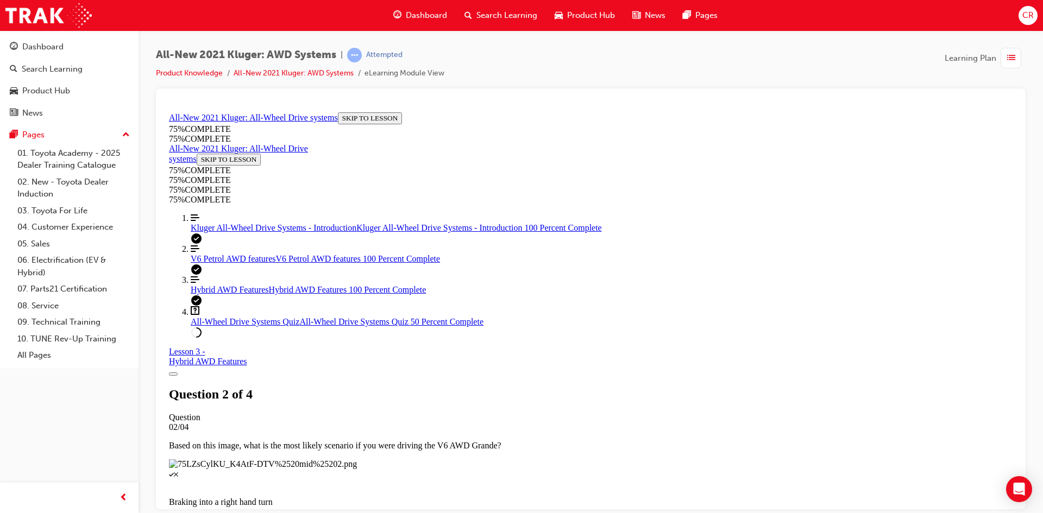
scroll to position [94, 0]
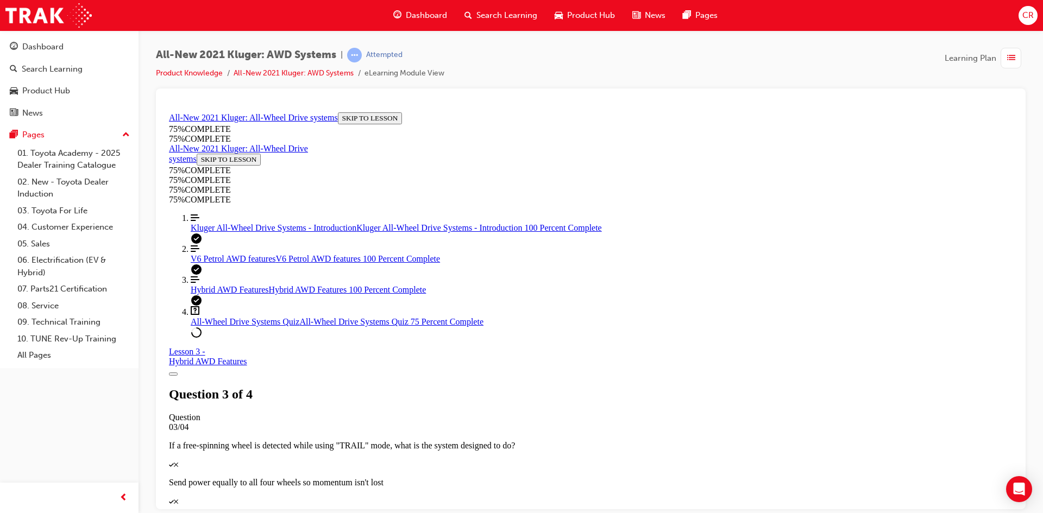
scroll to position [153, 0]
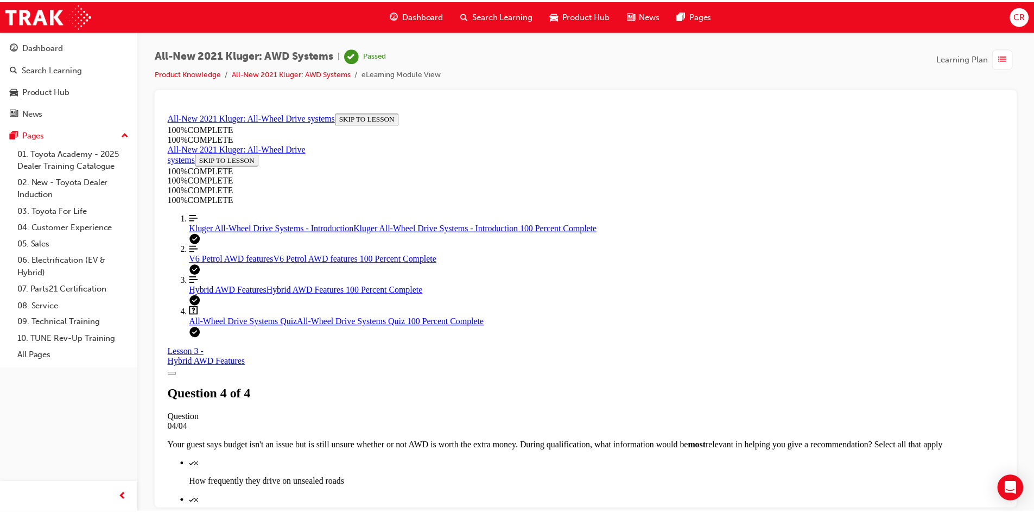
scroll to position [158, 0]
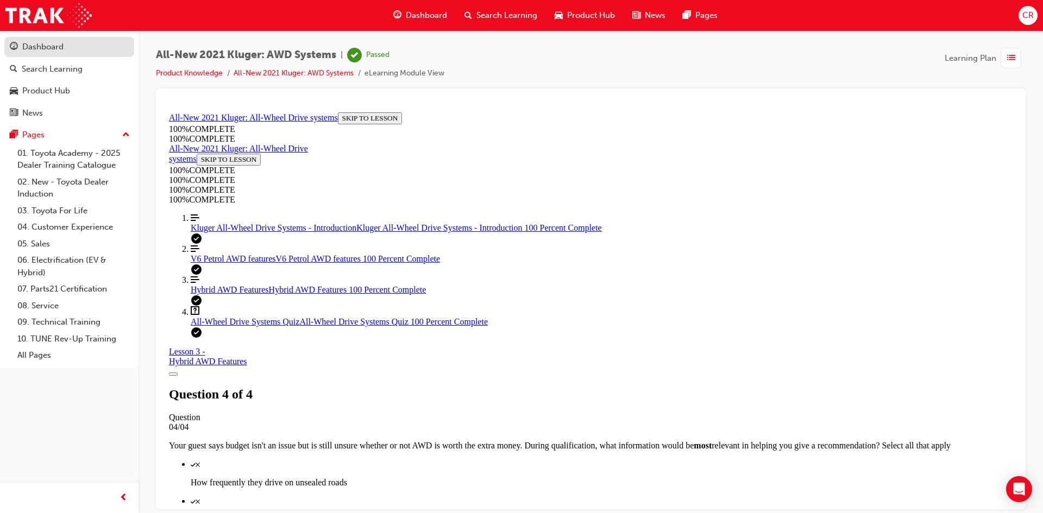
click at [67, 45] on div "Dashboard" at bounding box center [69, 47] width 119 height 14
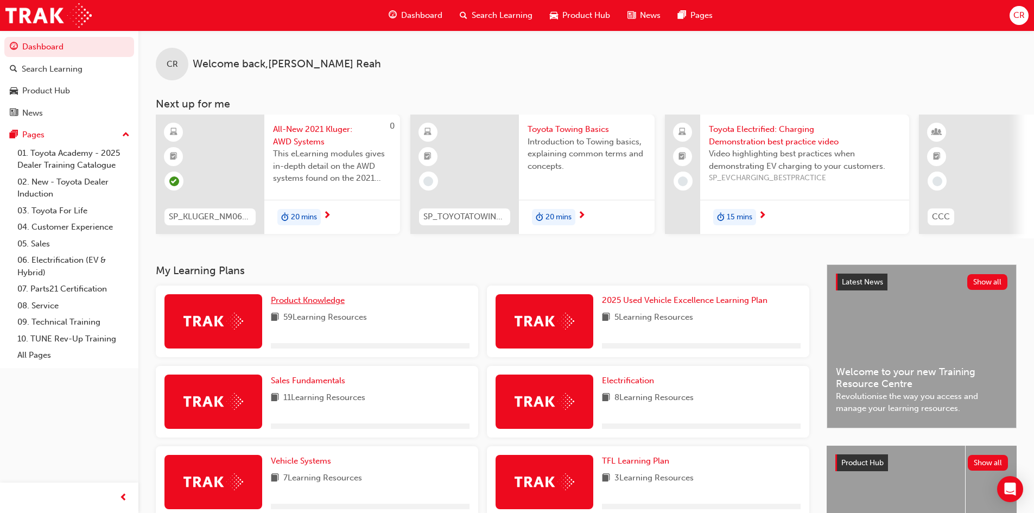
click at [309, 304] on span "Product Knowledge" at bounding box center [308, 300] width 74 height 10
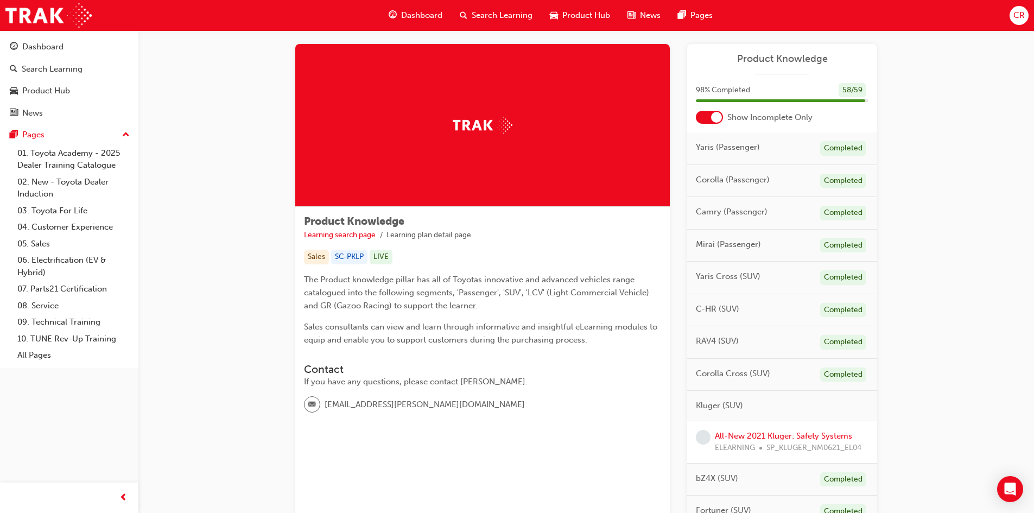
scroll to position [163, 0]
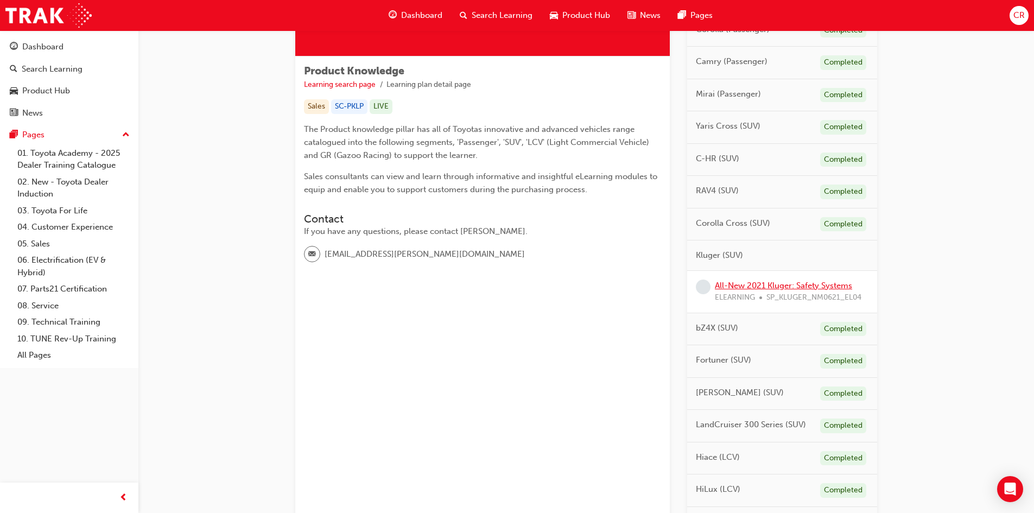
click at [770, 283] on link "All-New 2021 Kluger: Safety Systems" at bounding box center [783, 286] width 137 height 10
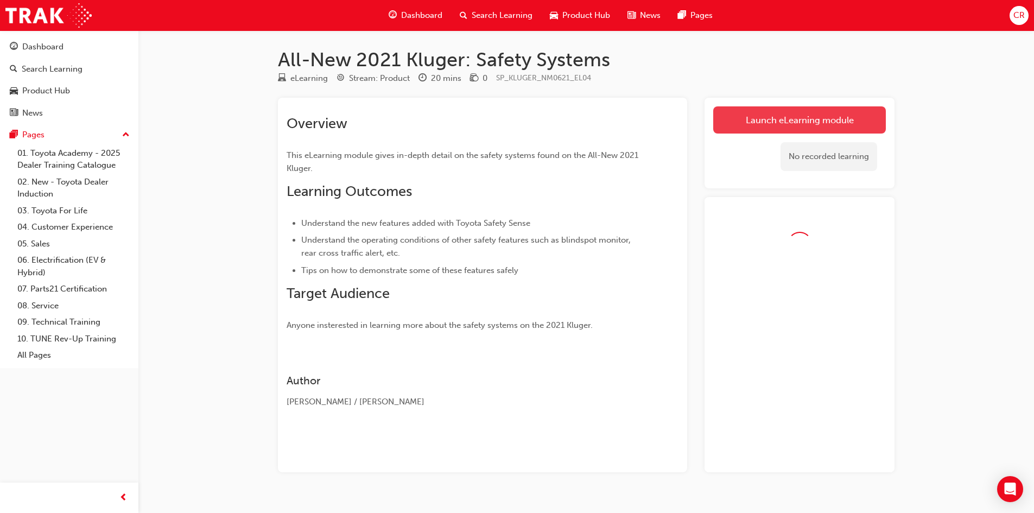
click at [761, 113] on link "Launch eLearning module" at bounding box center [799, 119] width 173 height 27
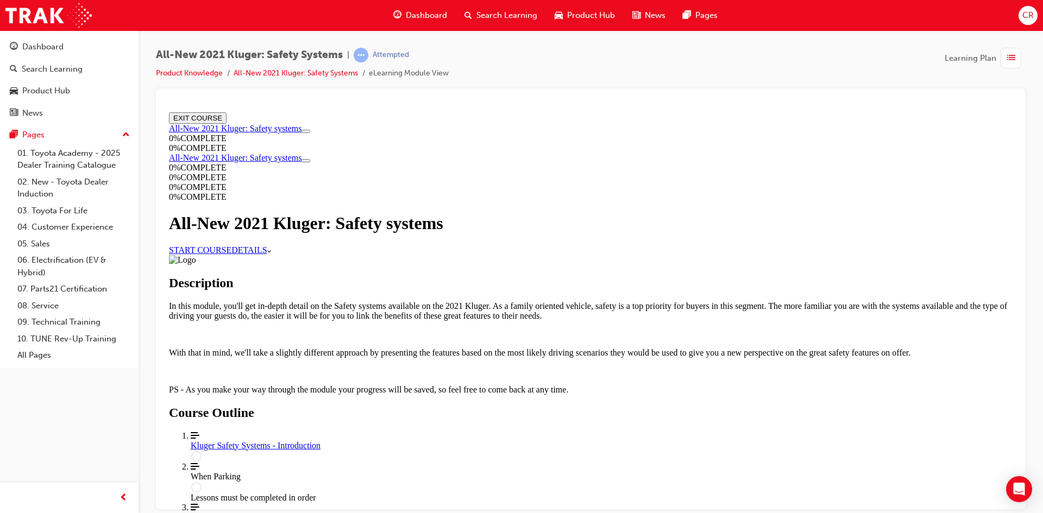
click at [231, 254] on link "START COURSE" at bounding box center [200, 249] width 62 height 9
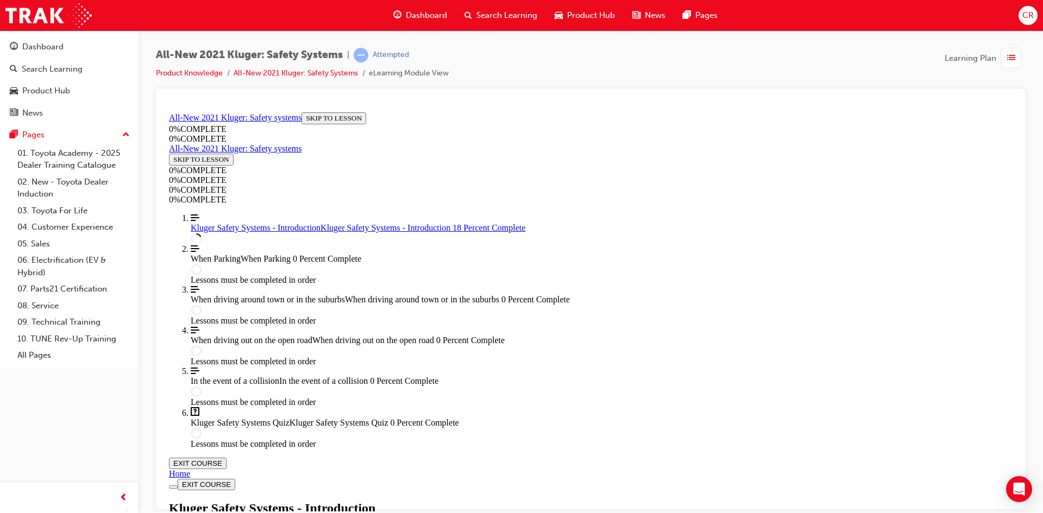
scroll to position [309, 0]
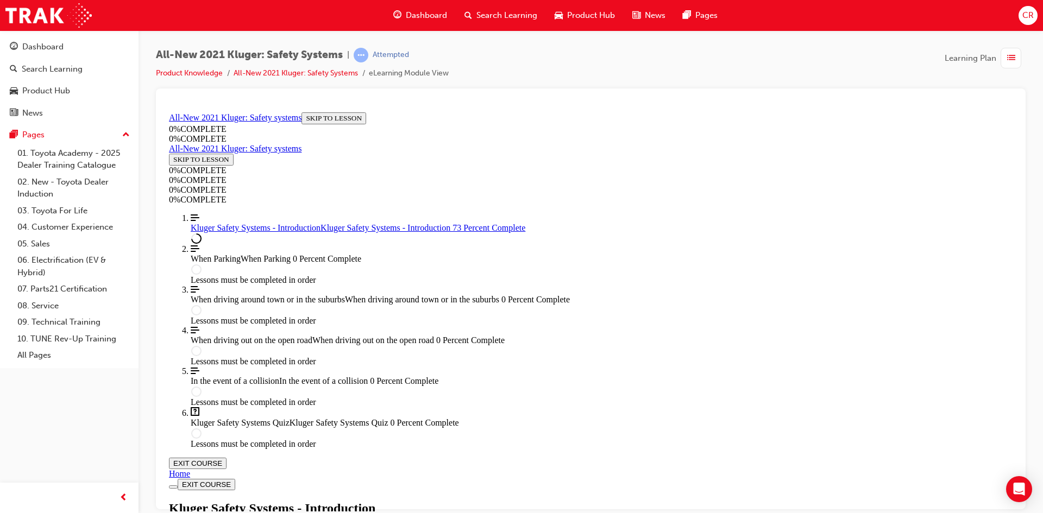
scroll to position [1259, 0]
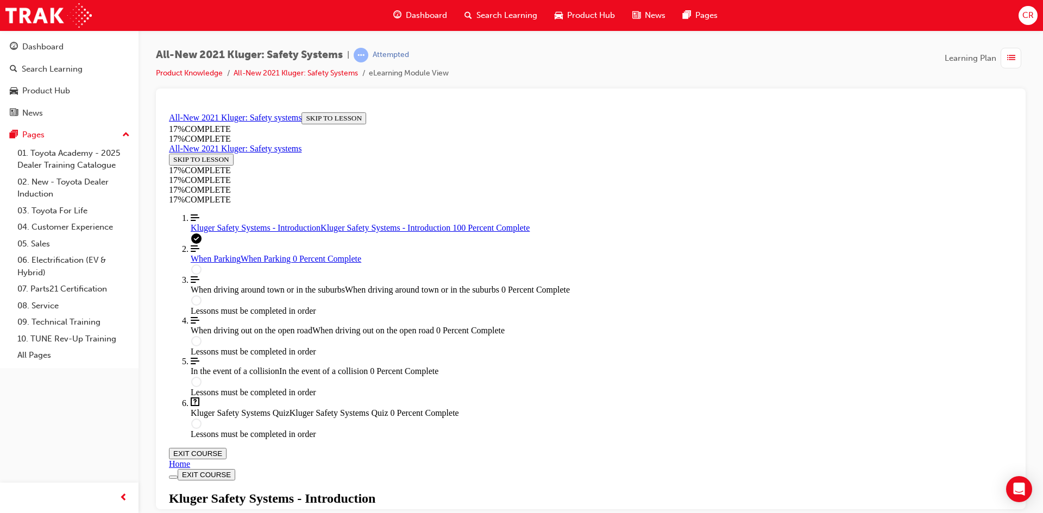
scroll to position [1548, 0]
drag, startPoint x: 568, startPoint y: 271, endPoint x: 635, endPoint y: 343, distance: 97.9
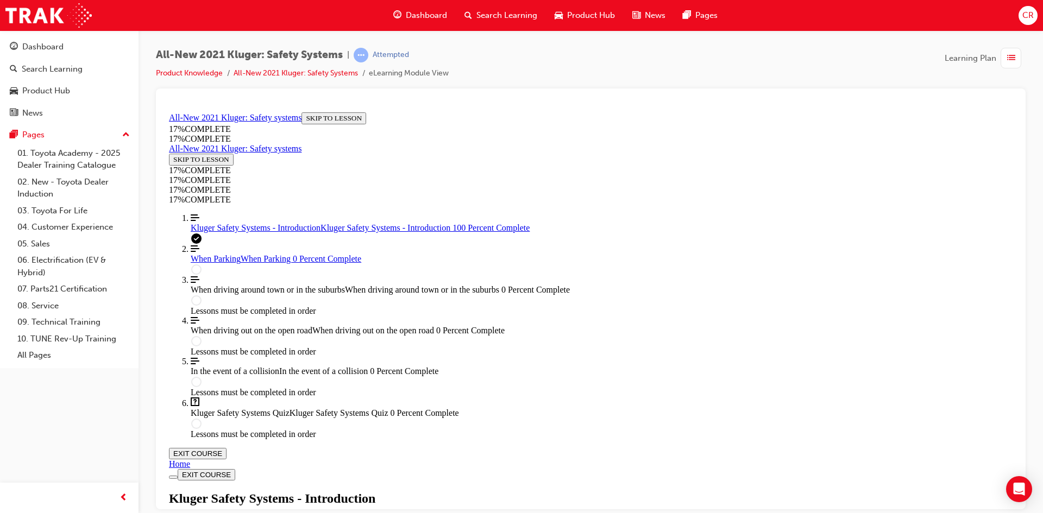
scroll to position [1671, 0]
click at [230, 263] on link "Align left Three vertical lines aligned to the left When Parking When Parking 0…" at bounding box center [602, 254] width 822 height 20
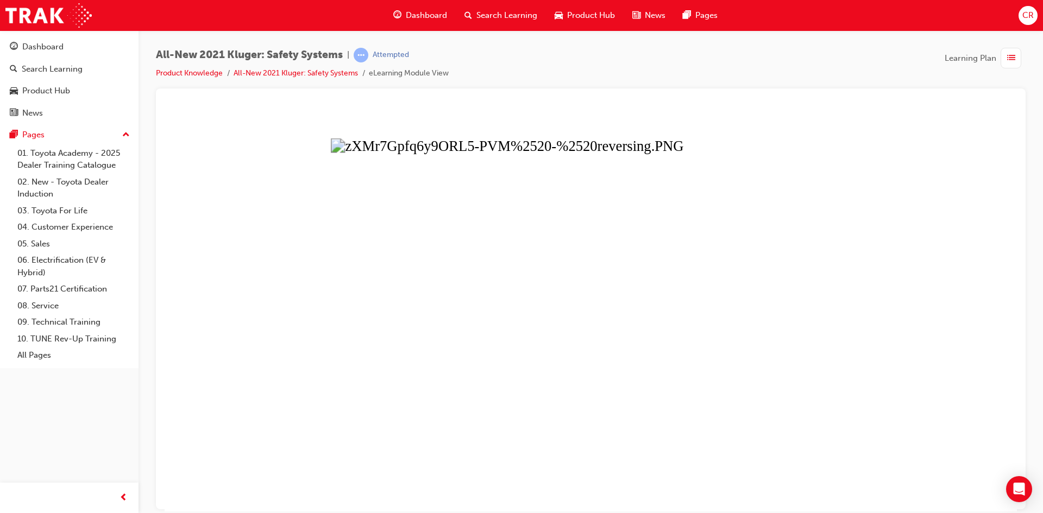
click at [580, 295] on button "Unzoom image" at bounding box center [591, 309] width 852 height 403
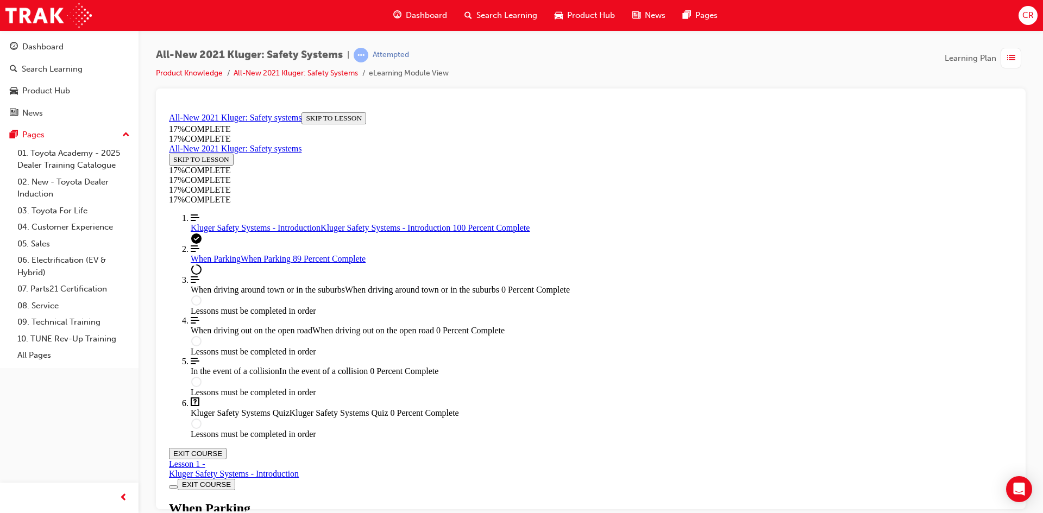
scroll to position [2191, 0]
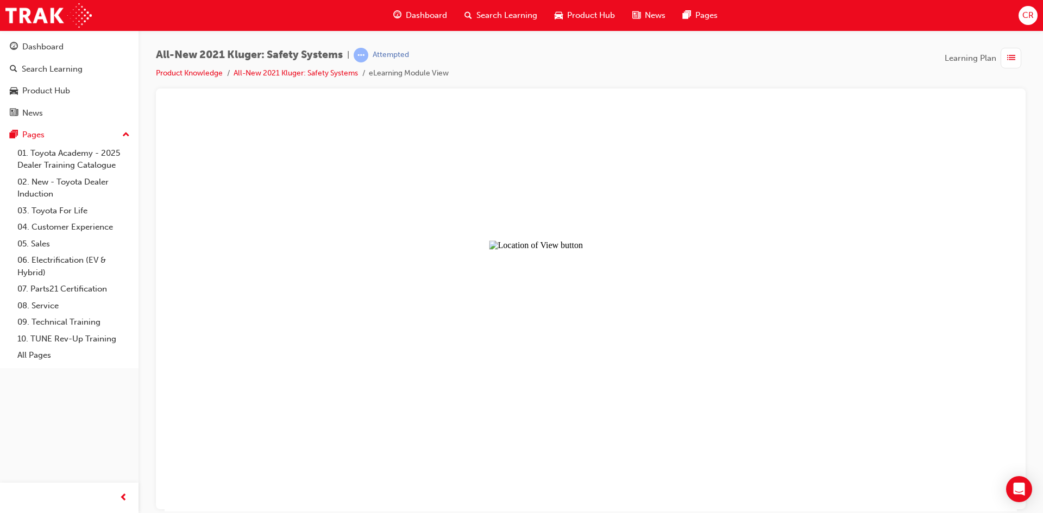
click at [564, 216] on button "Unzoom image" at bounding box center [591, 309] width 852 height 403
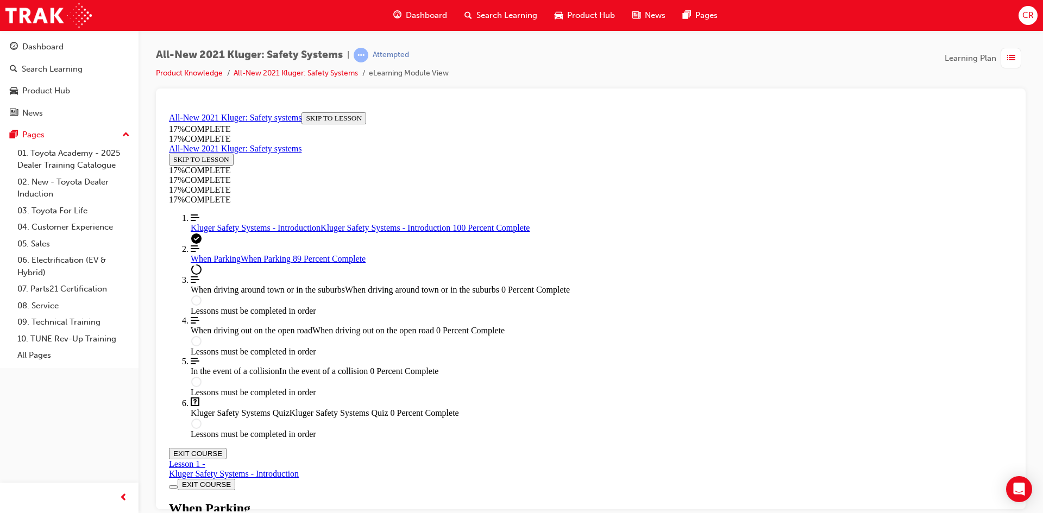
scroll to position [1486, 0]
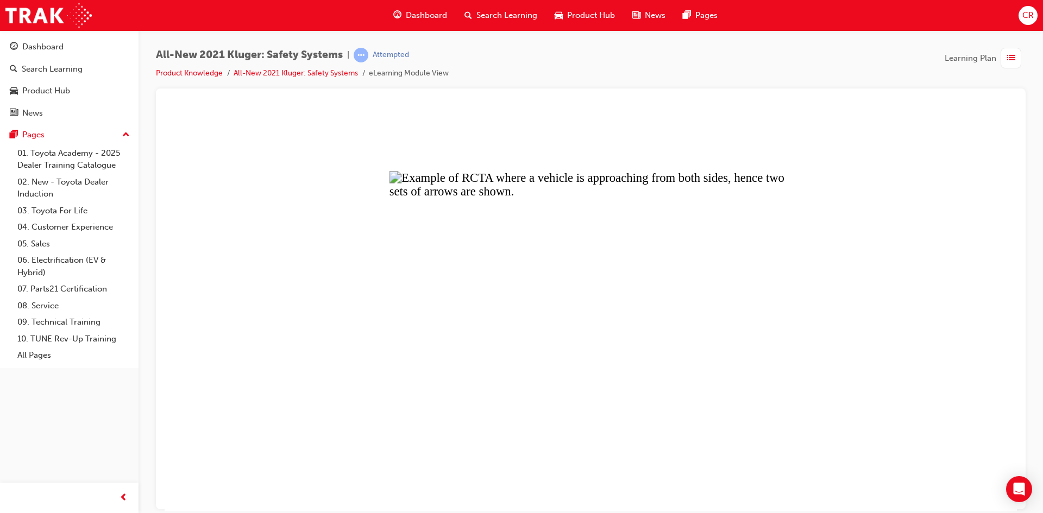
click at [599, 263] on button "Unzoom image" at bounding box center [591, 309] width 852 height 403
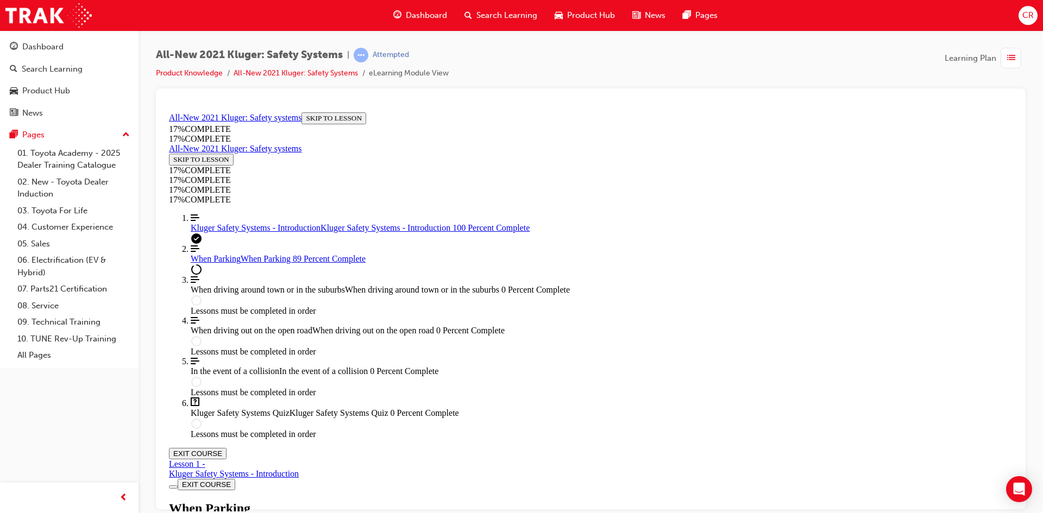
scroll to position [725, 0]
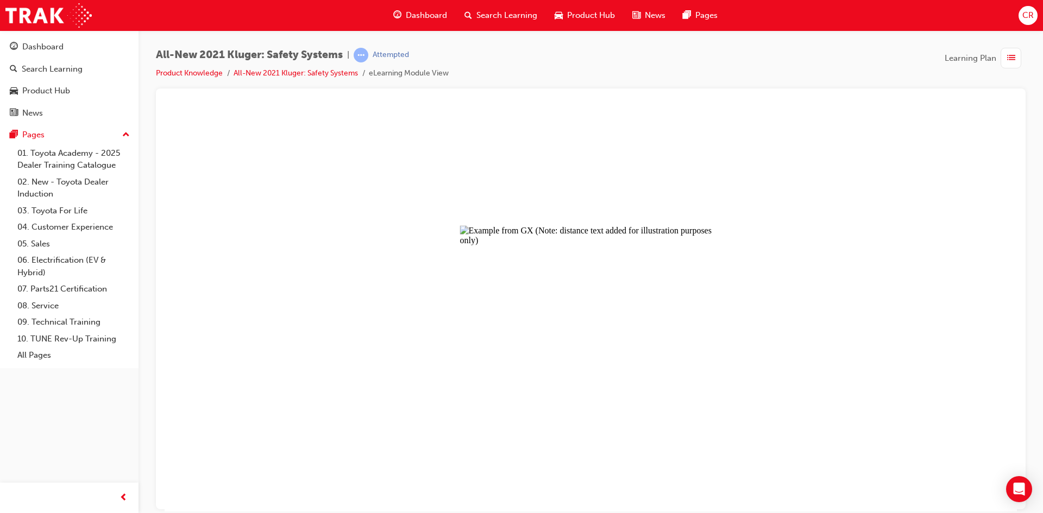
click at [520, 349] on button "Unzoom image" at bounding box center [591, 309] width 852 height 403
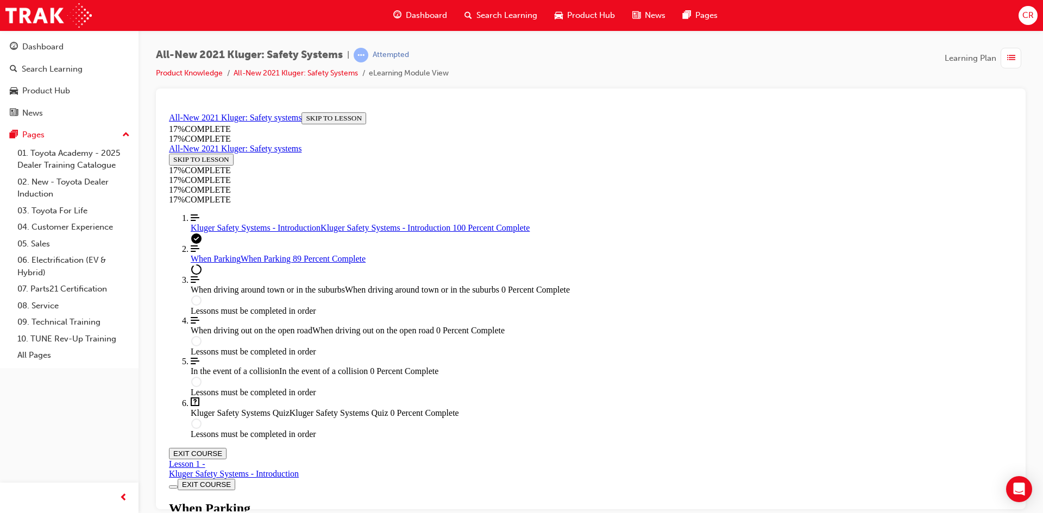
scroll to position [74, 0]
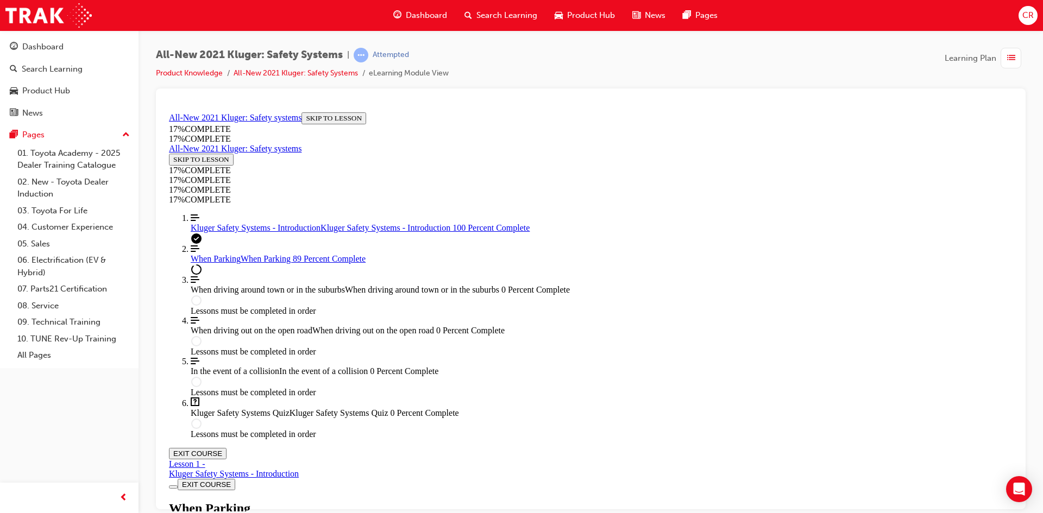
scroll to position [3613, 0]
drag, startPoint x: 629, startPoint y: 476, endPoint x: 584, endPoint y: 390, distance: 96.2
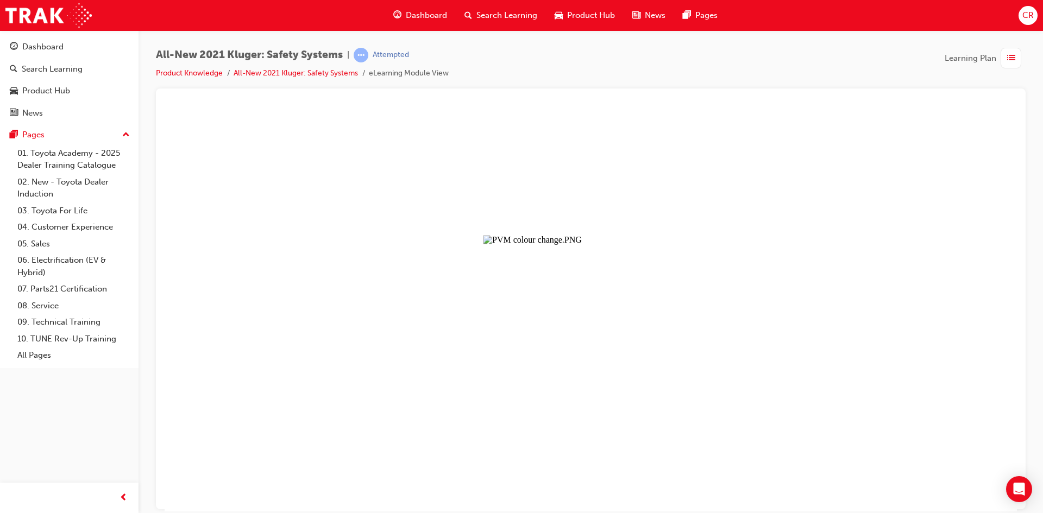
click at [558, 282] on button "Unzoom image" at bounding box center [591, 309] width 852 height 403
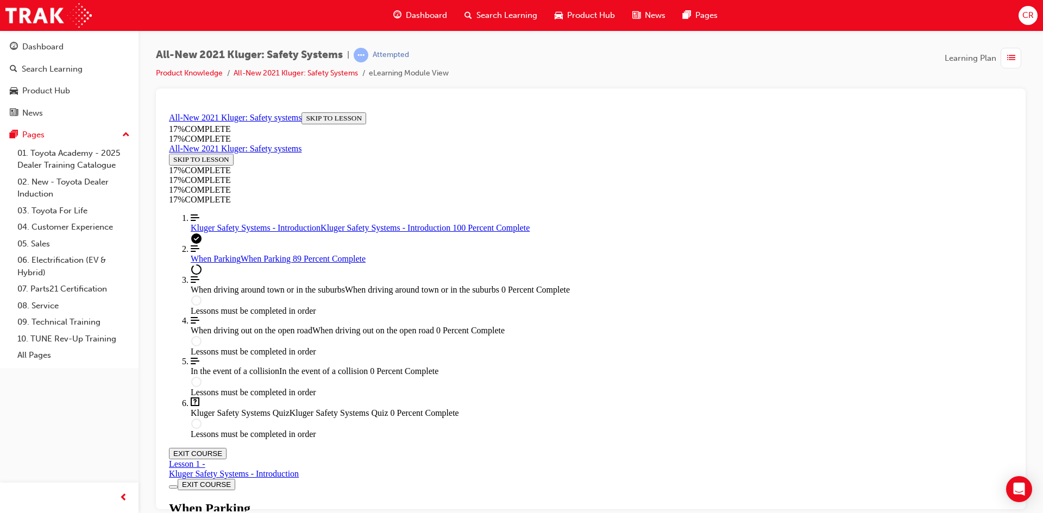
scroll to position [2572, 0]
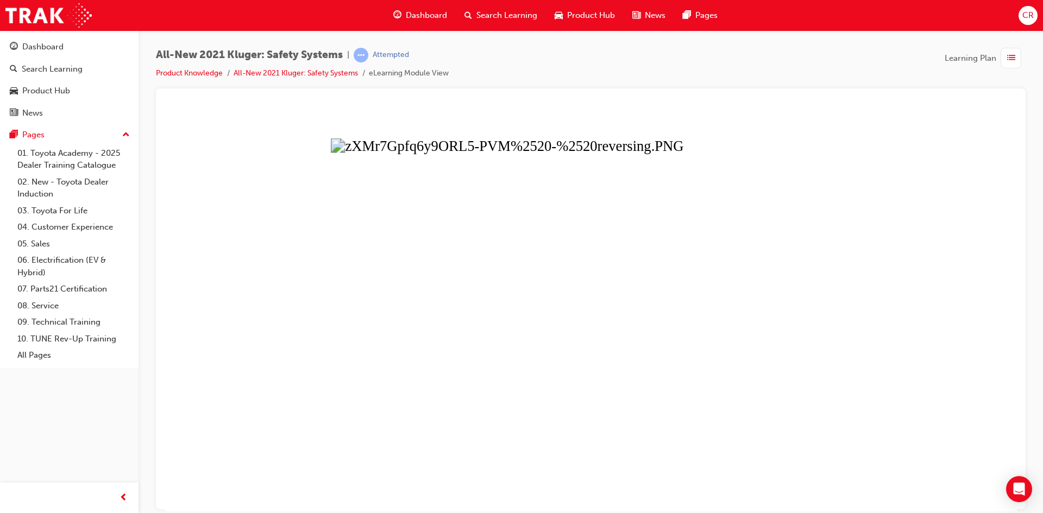
click at [545, 214] on button "Unzoom image" at bounding box center [591, 309] width 852 height 403
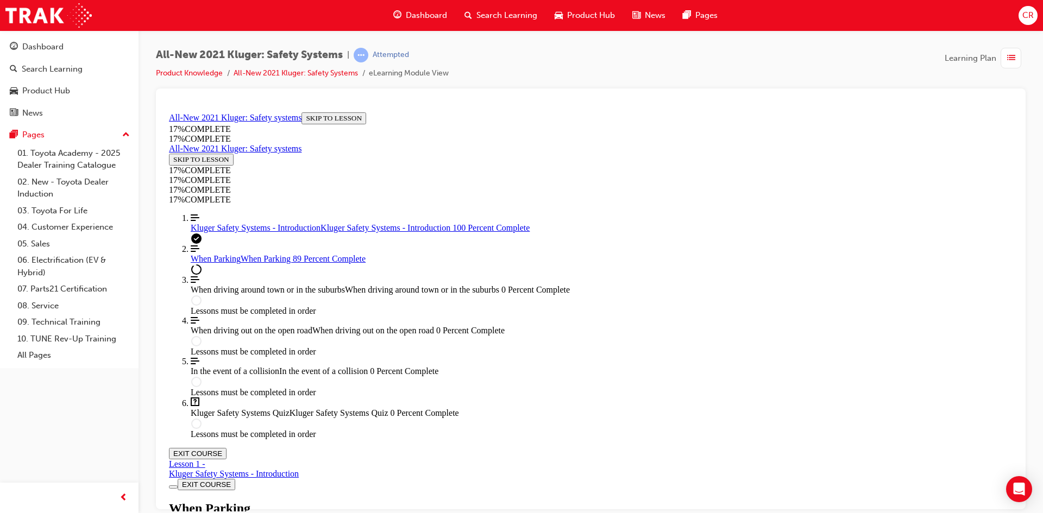
scroll to position [2191, 0]
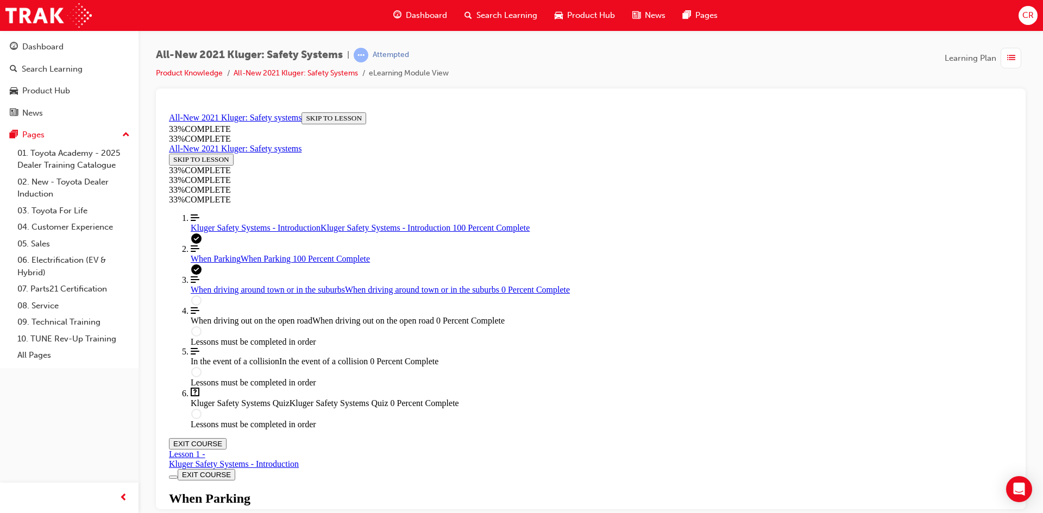
scroll to position [3971, 0]
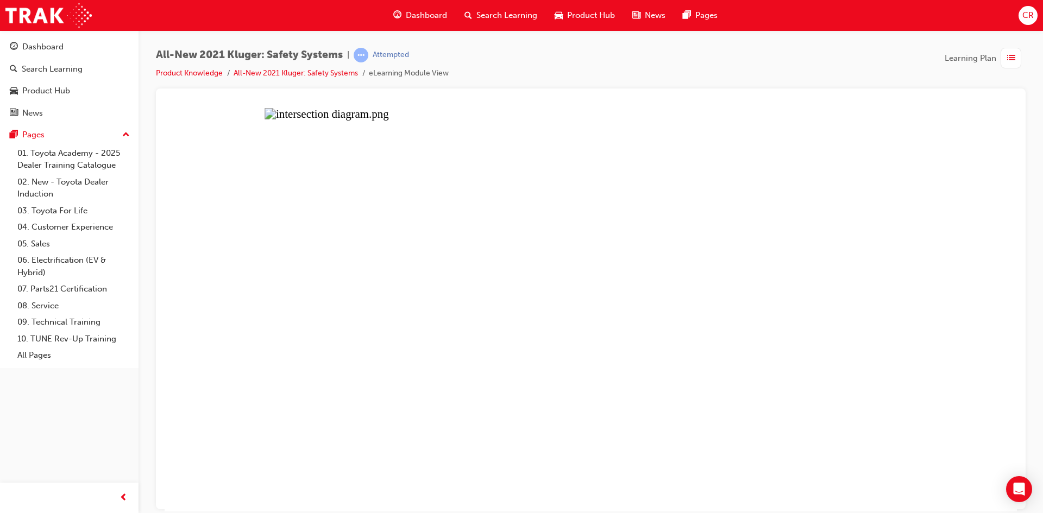
click at [744, 187] on button "Unzoom image" at bounding box center [591, 309] width 852 height 403
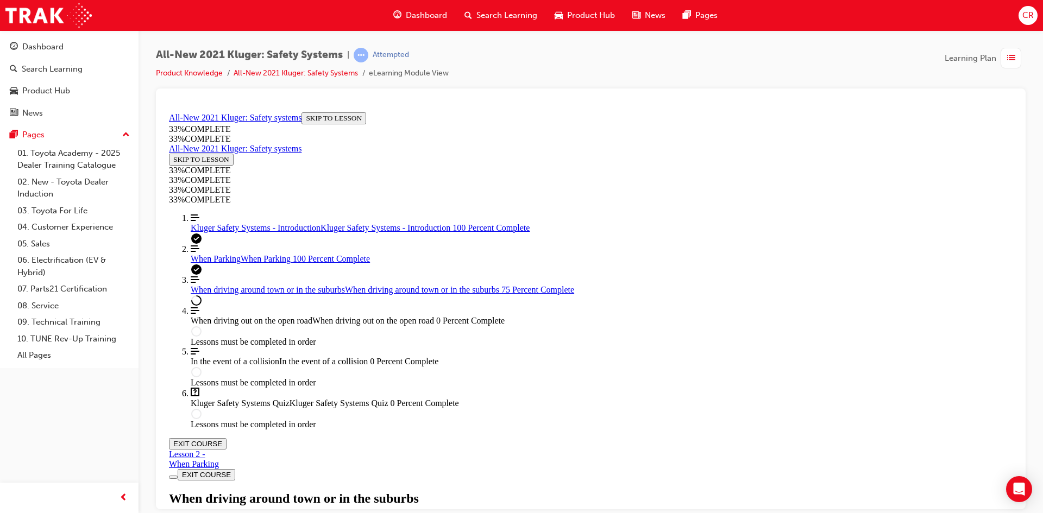
scroll to position [1609, 0]
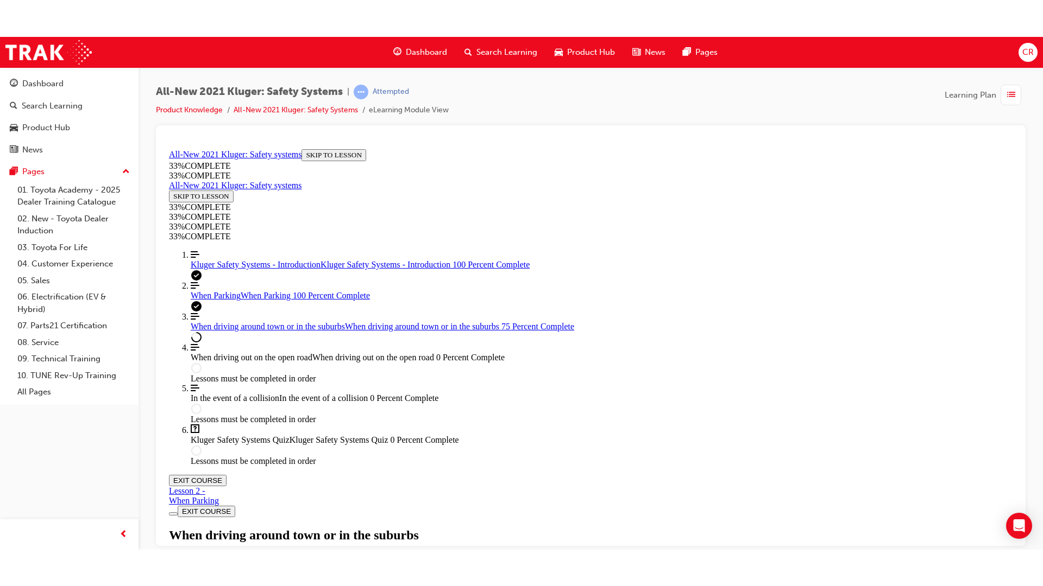
scroll to position [1771, 0]
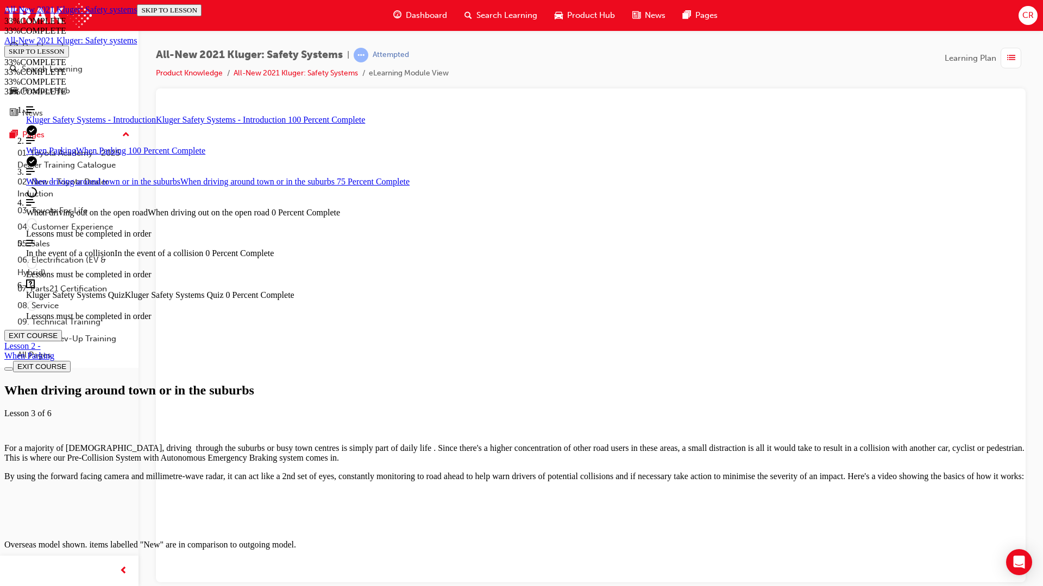
drag, startPoint x: 565, startPoint y: 431, endPoint x: 565, endPoint y: 422, distance: 8.7
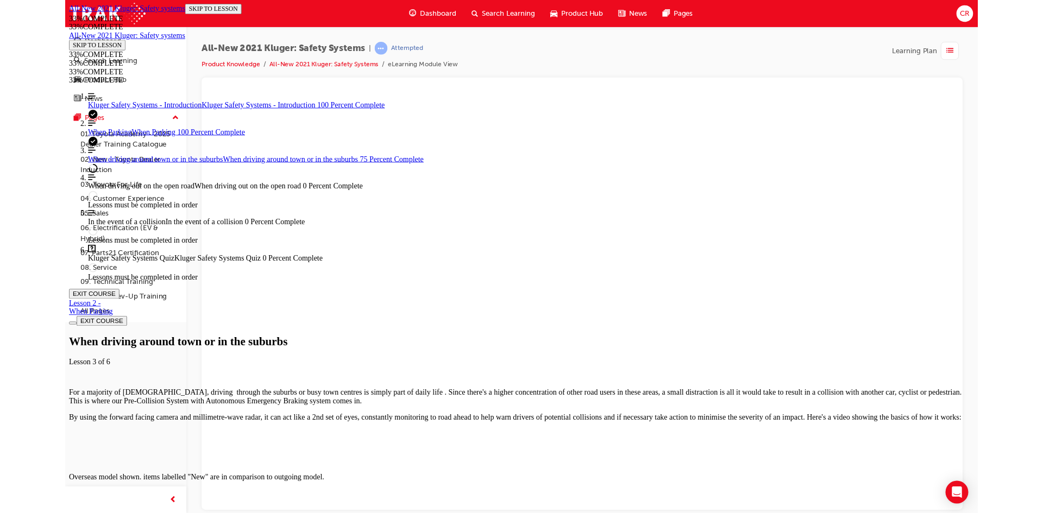
scroll to position [1768, 0]
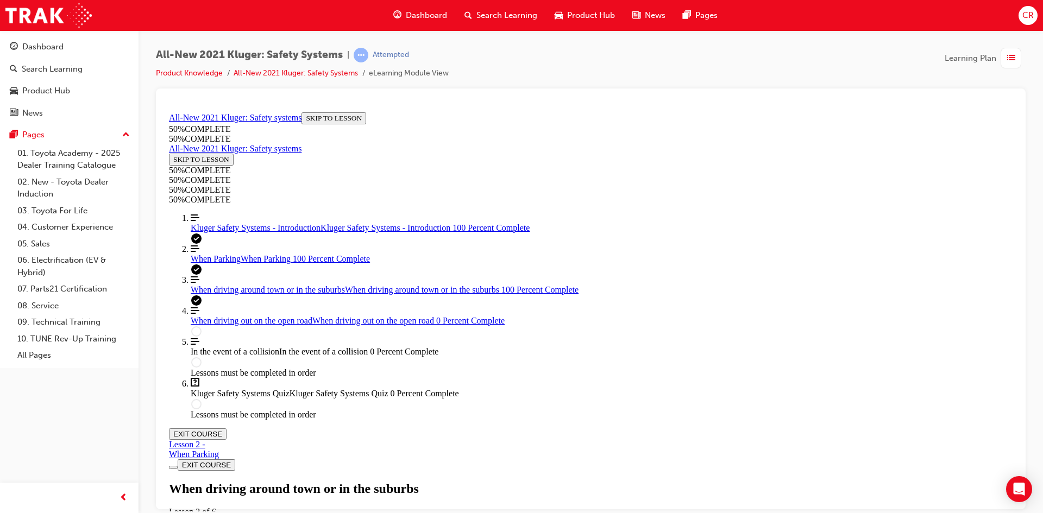
scroll to position [2240, 0]
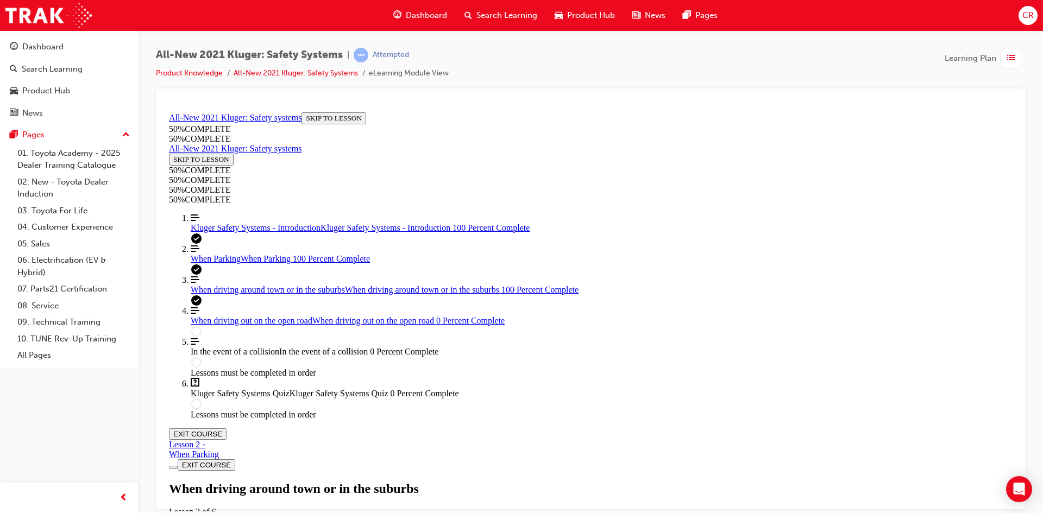
drag, startPoint x: 576, startPoint y: 282, endPoint x: 578, endPoint y: 244, distance: 38.0
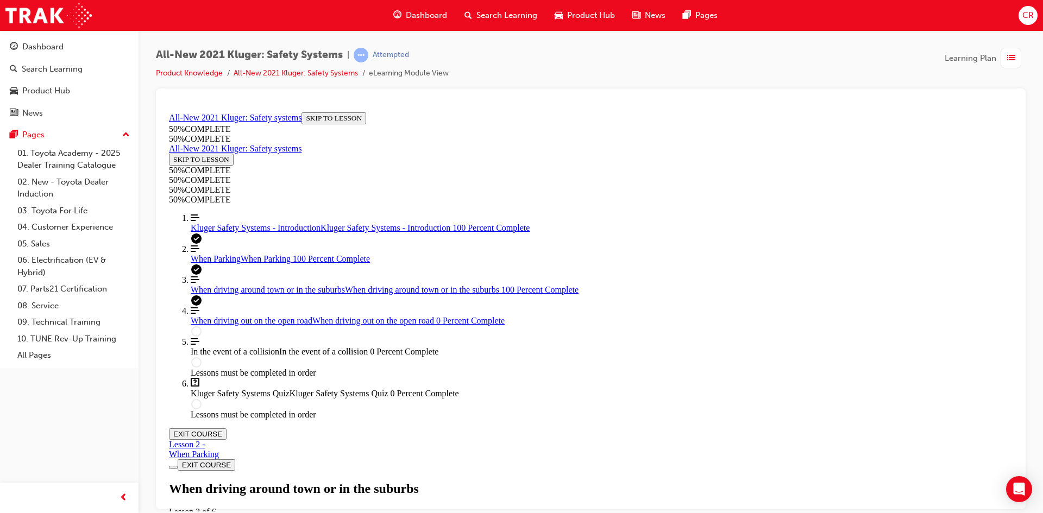
drag, startPoint x: 568, startPoint y: 269, endPoint x: 579, endPoint y: 280, distance: 15.4
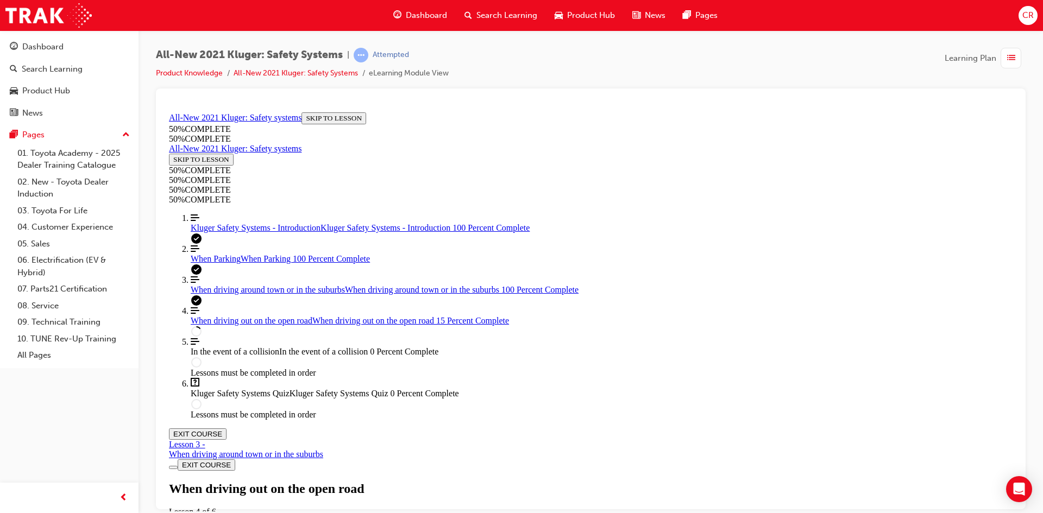
scroll to position [418, 0]
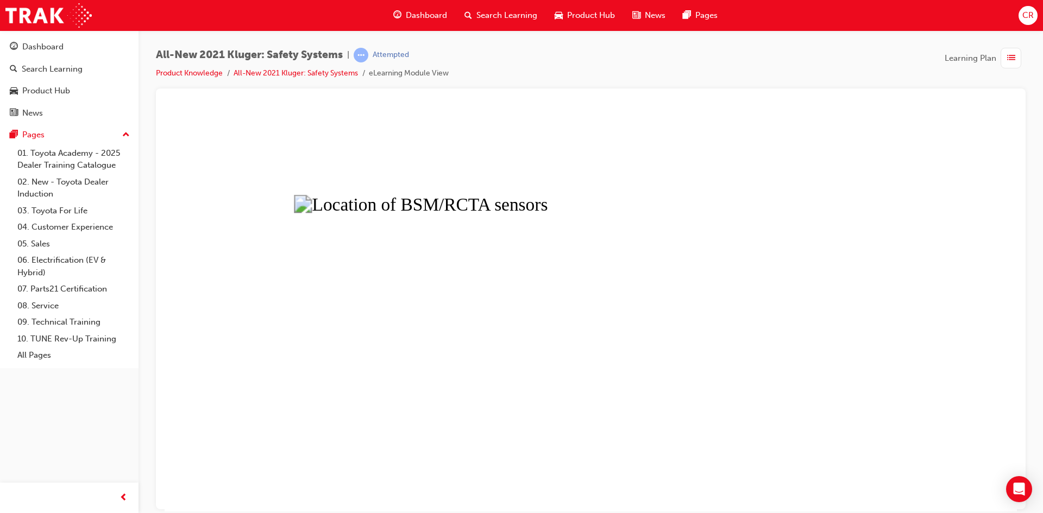
click at [544, 236] on button "Unzoom image" at bounding box center [591, 309] width 852 height 403
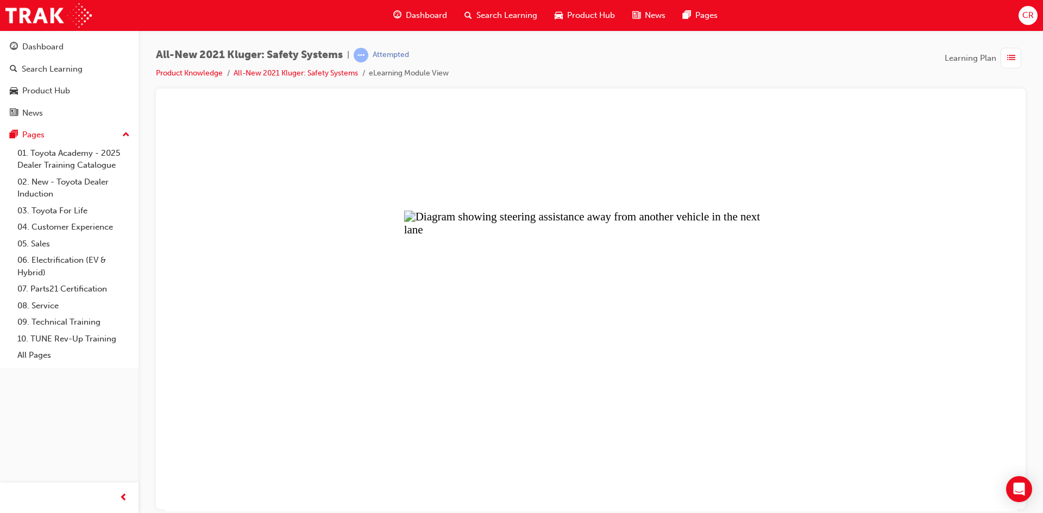
click at [544, 386] on button "Unzoom image" at bounding box center [591, 309] width 852 height 403
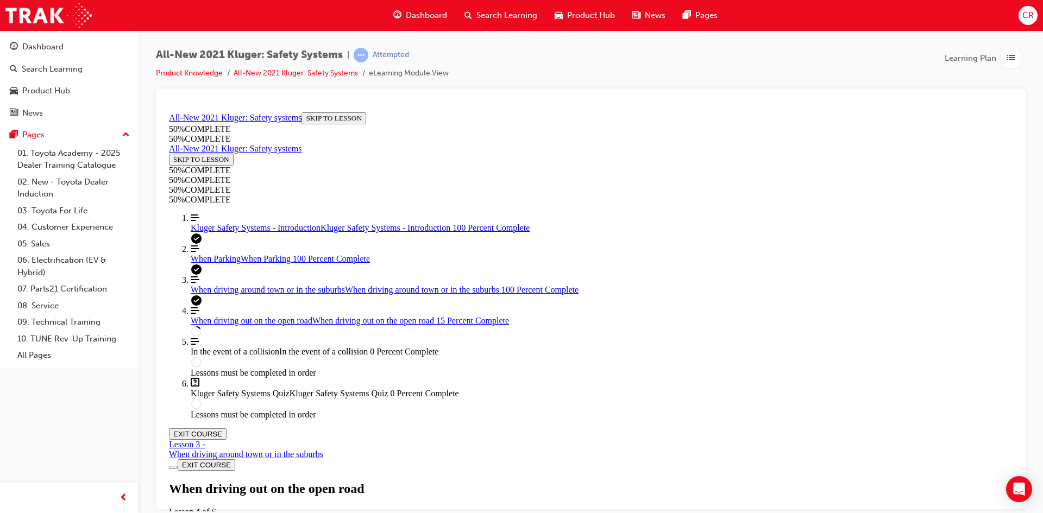
scroll to position [743, 0]
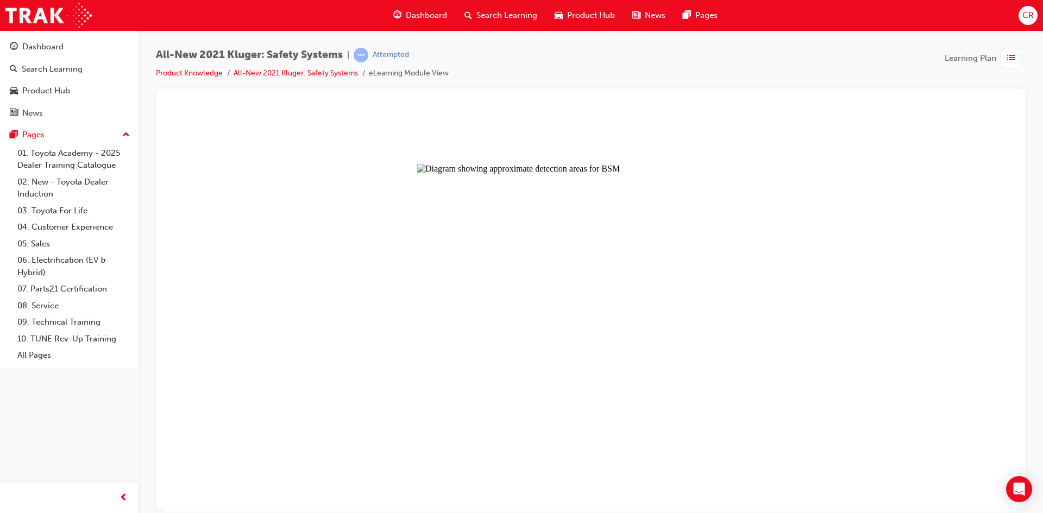
click at [696, 356] on button "Unzoom image" at bounding box center [591, 309] width 852 height 403
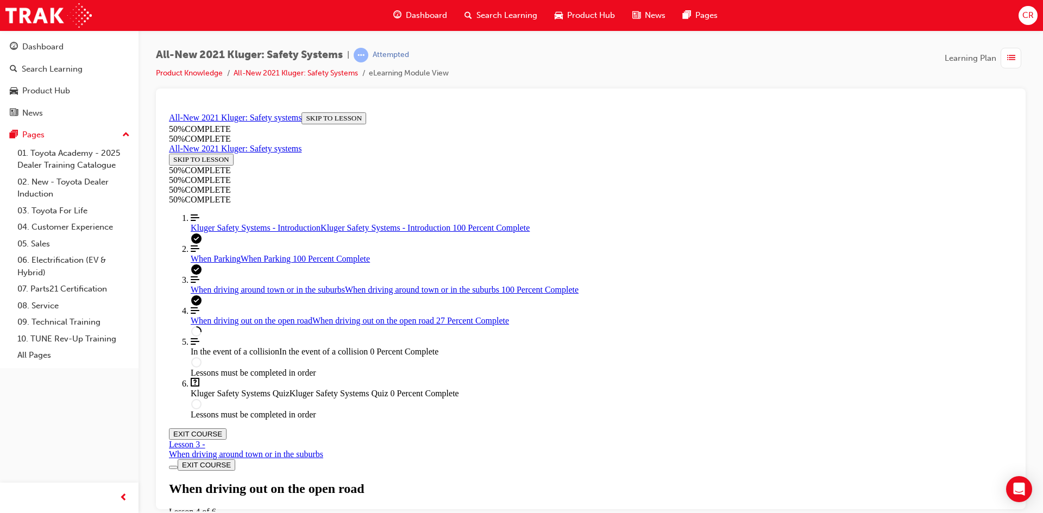
scroll to position [1286, 0]
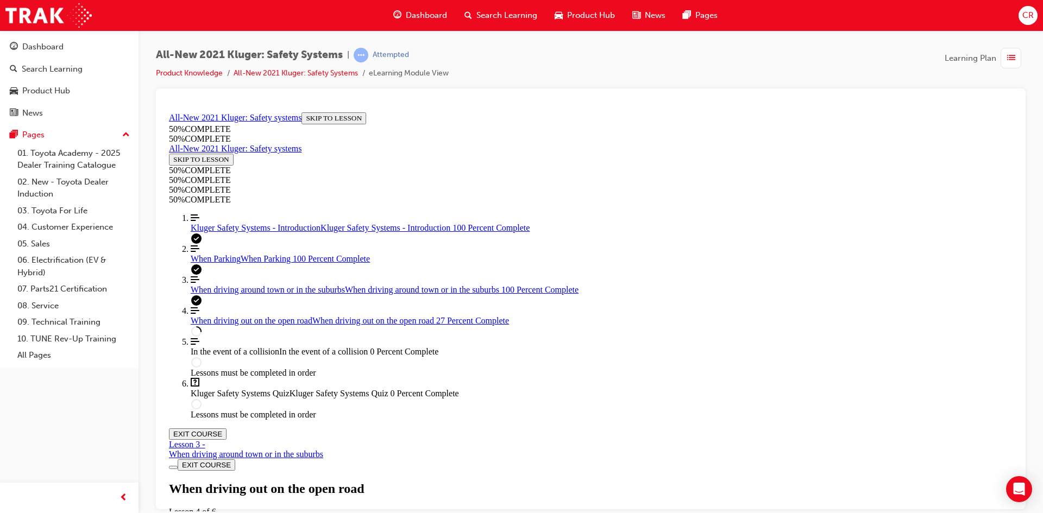
scroll to position [1449, 0]
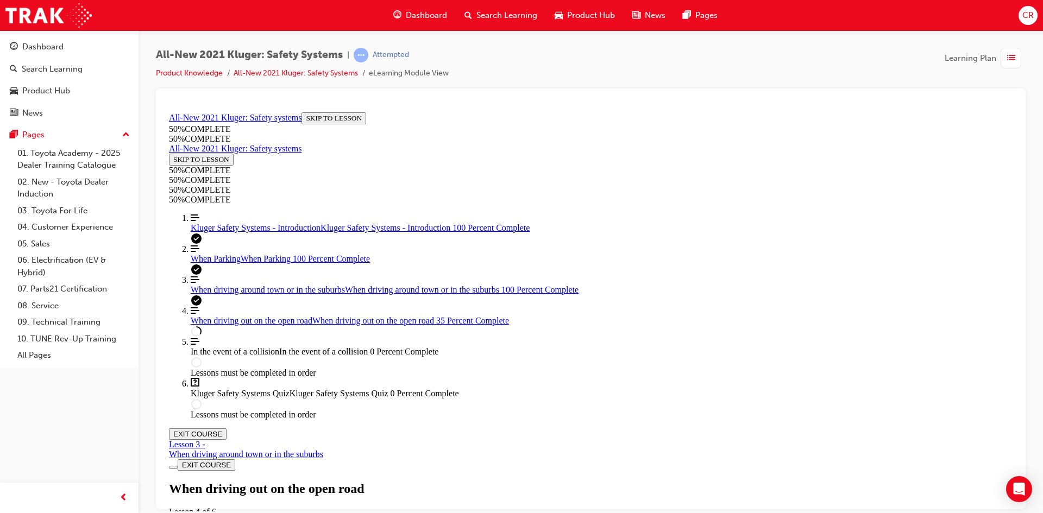
scroll to position [1923, 0]
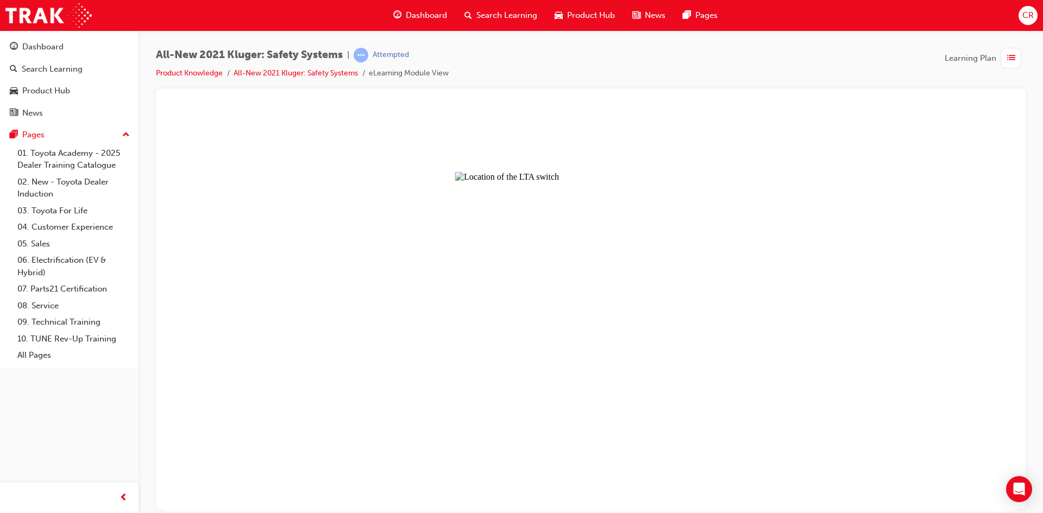
click at [589, 298] on button "Unzoom image" at bounding box center [591, 309] width 852 height 403
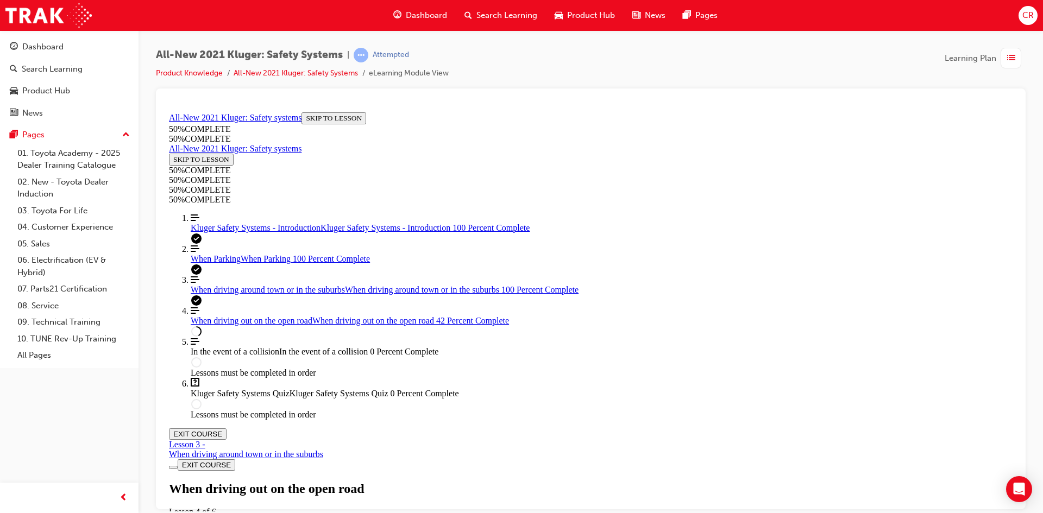
scroll to position [2140, 0]
drag, startPoint x: 788, startPoint y: 311, endPoint x: 793, endPoint y: 318, distance: 8.1
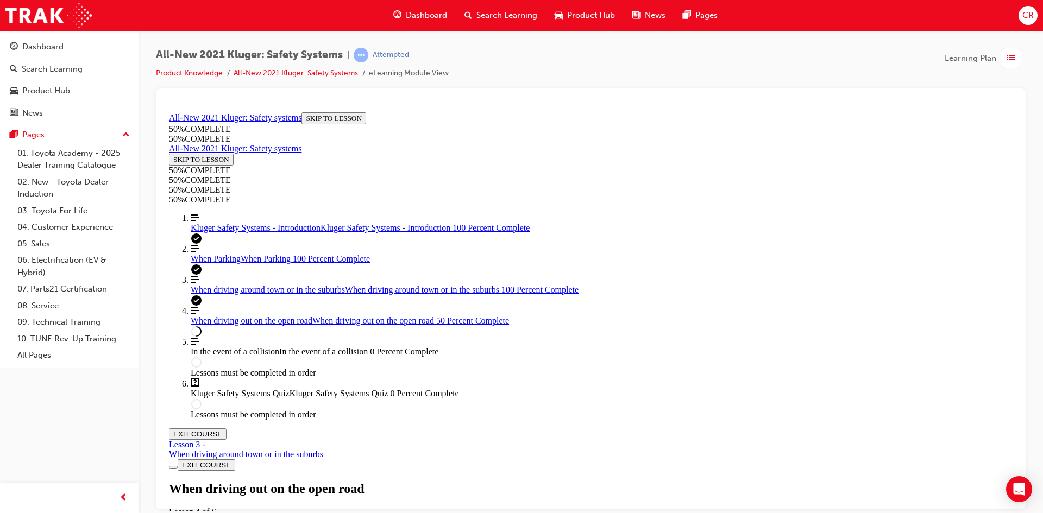
drag, startPoint x: 697, startPoint y: 134, endPoint x: 764, endPoint y: 136, distance: 67.4
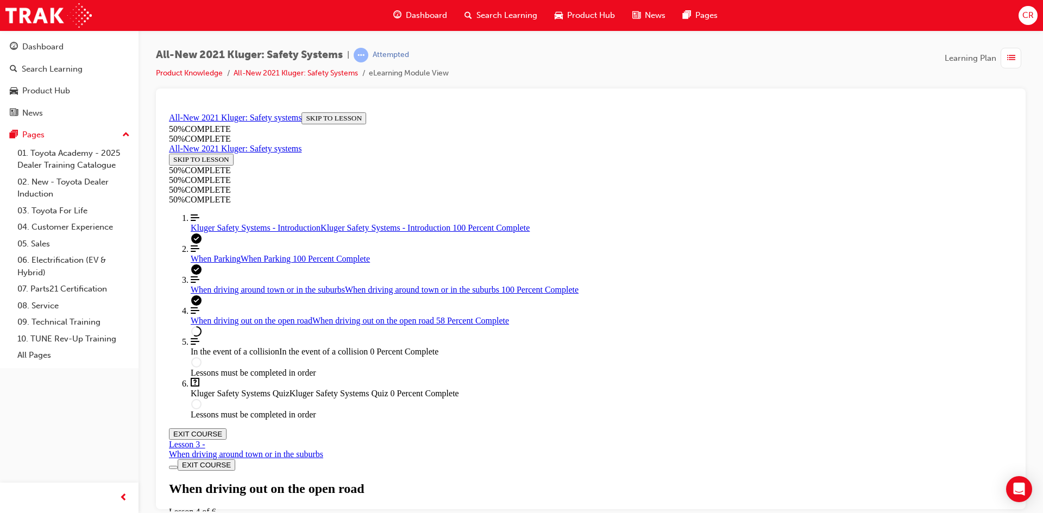
drag, startPoint x: 679, startPoint y: 166, endPoint x: 722, endPoint y: 220, distance: 69.1
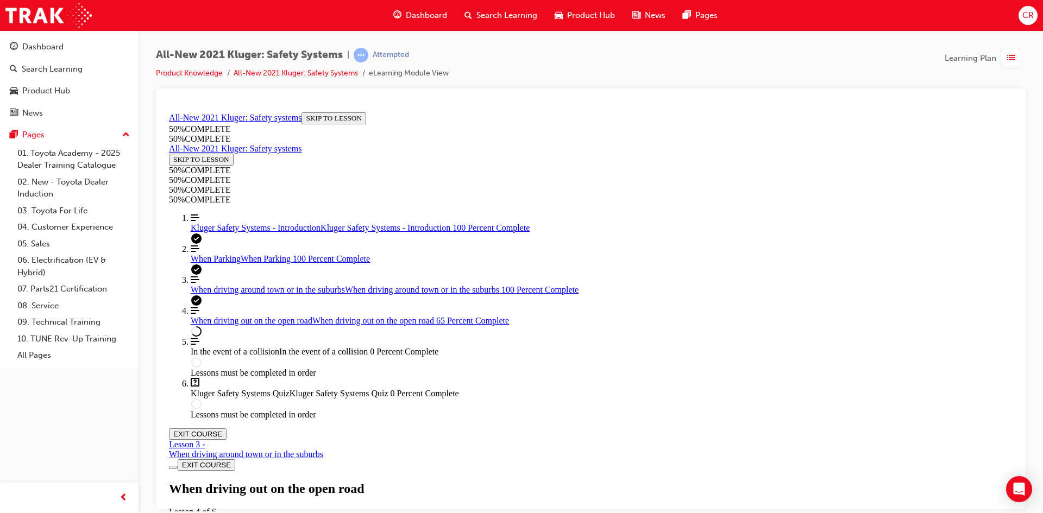
scroll to position [3531, 0]
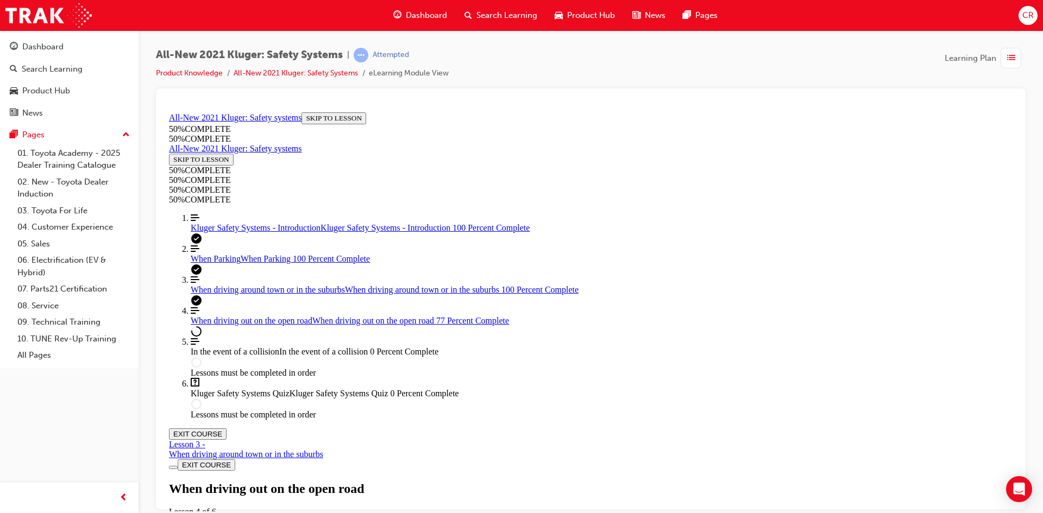
scroll to position [4454, 0]
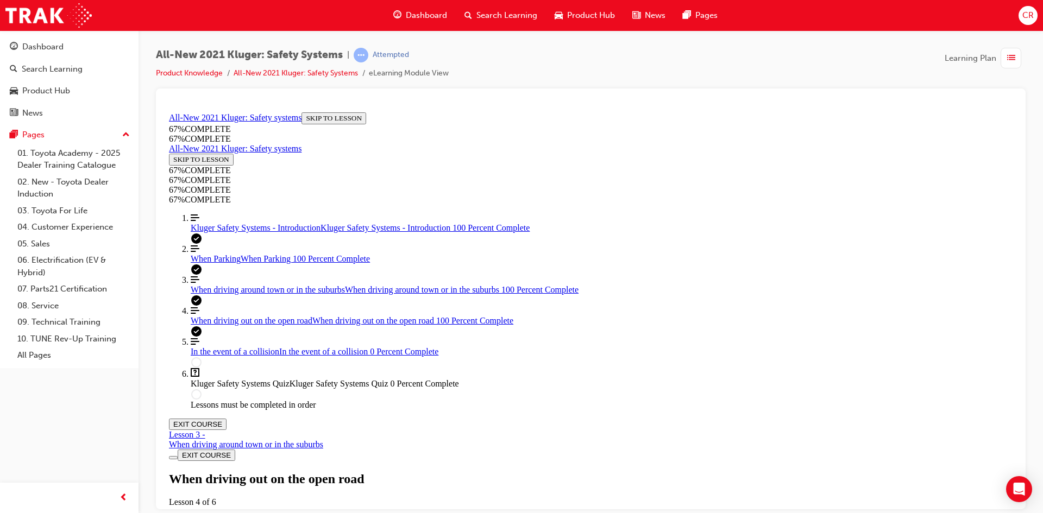
scroll to position [5599, 0]
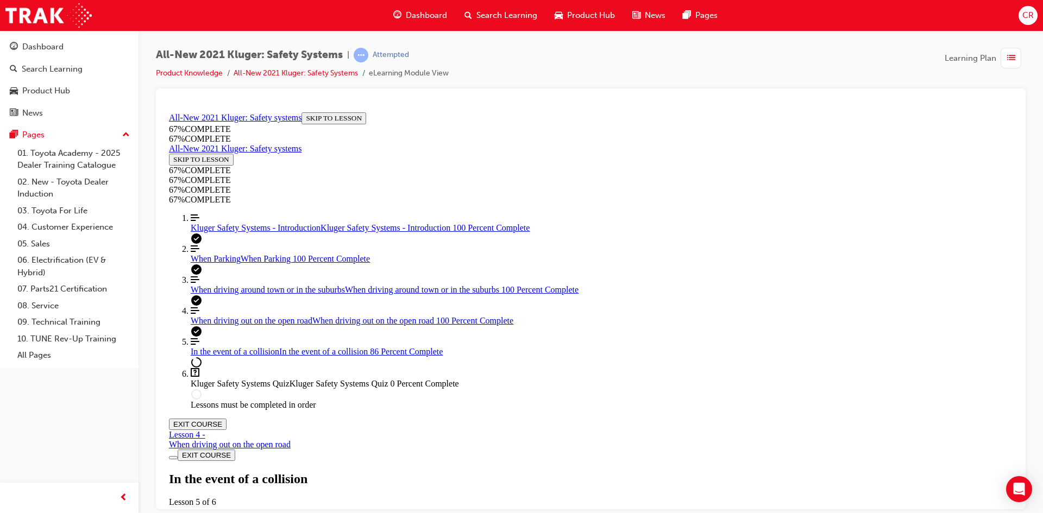
scroll to position [2281, 0]
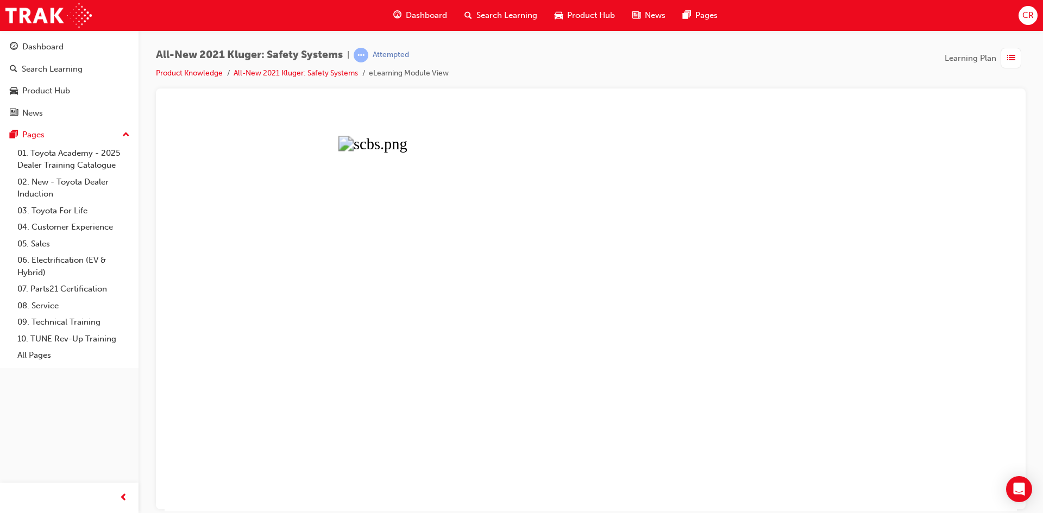
click at [622, 280] on button "Unzoom image" at bounding box center [591, 309] width 852 height 403
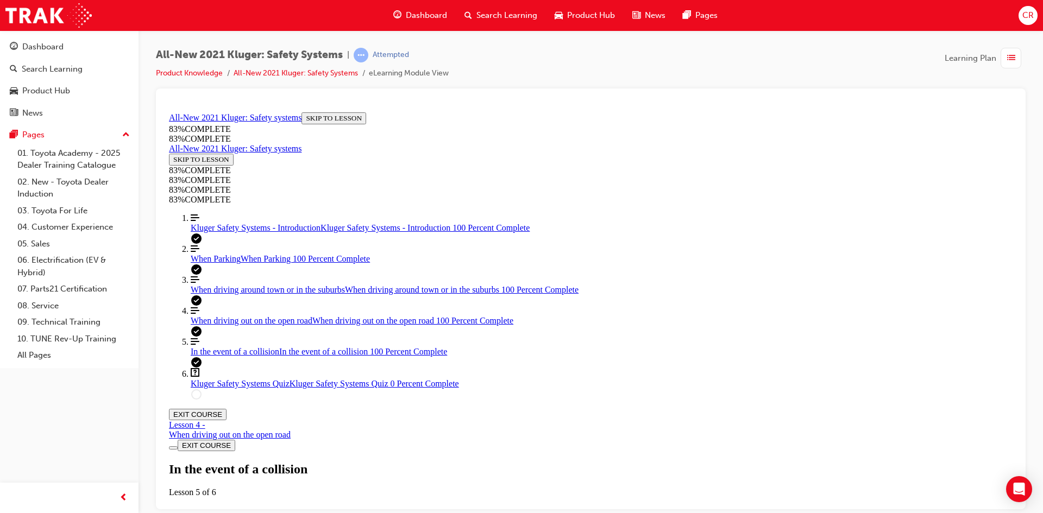
scroll to position [2570, 0]
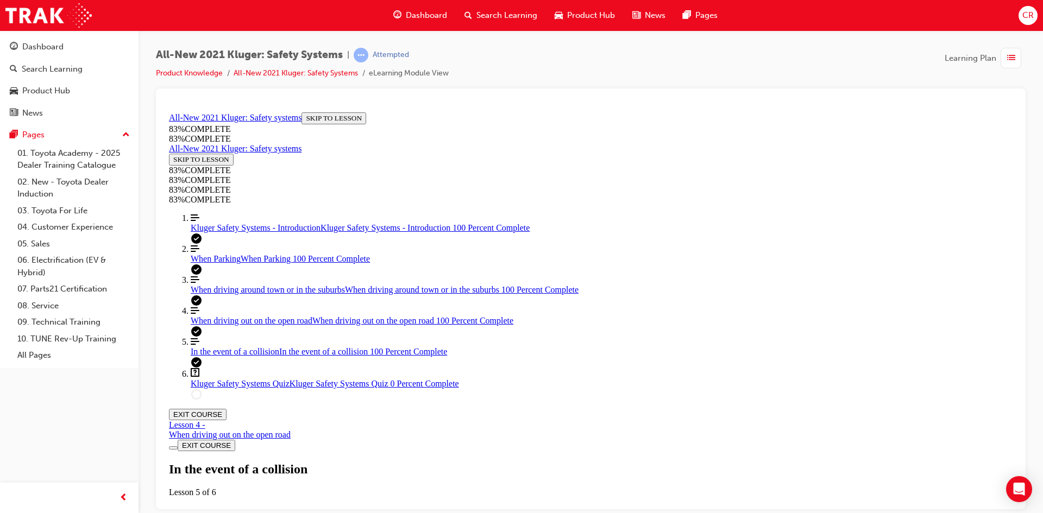
scroll to position [2692, 0]
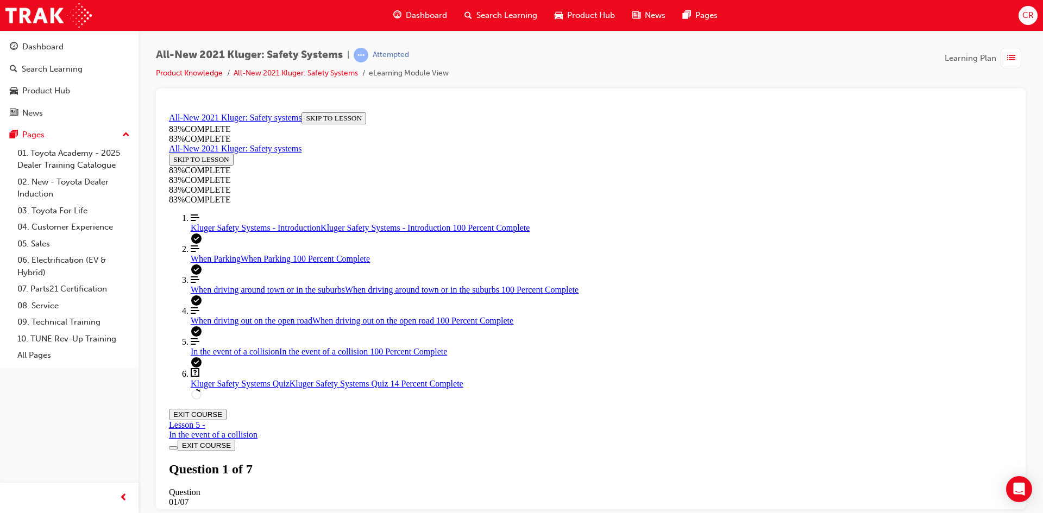
scroll to position [94, 0]
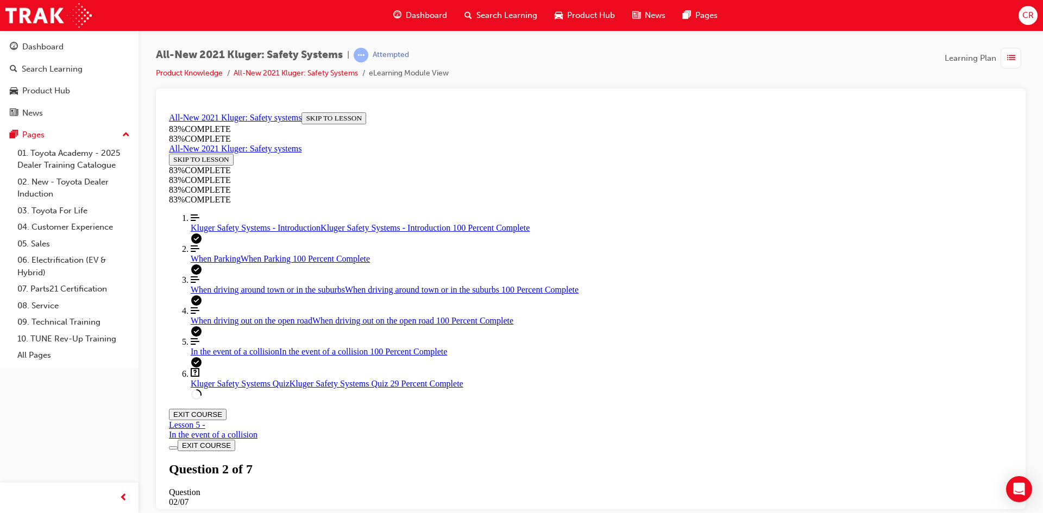
drag, startPoint x: 589, startPoint y: 356, endPoint x: 741, endPoint y: 418, distance: 164.2
drag, startPoint x: 620, startPoint y: 299, endPoint x: 793, endPoint y: 348, distance: 180.6
drag, startPoint x: 554, startPoint y: 292, endPoint x: 708, endPoint y: 347, distance: 163.8
